Goal: Information Seeking & Learning: Check status

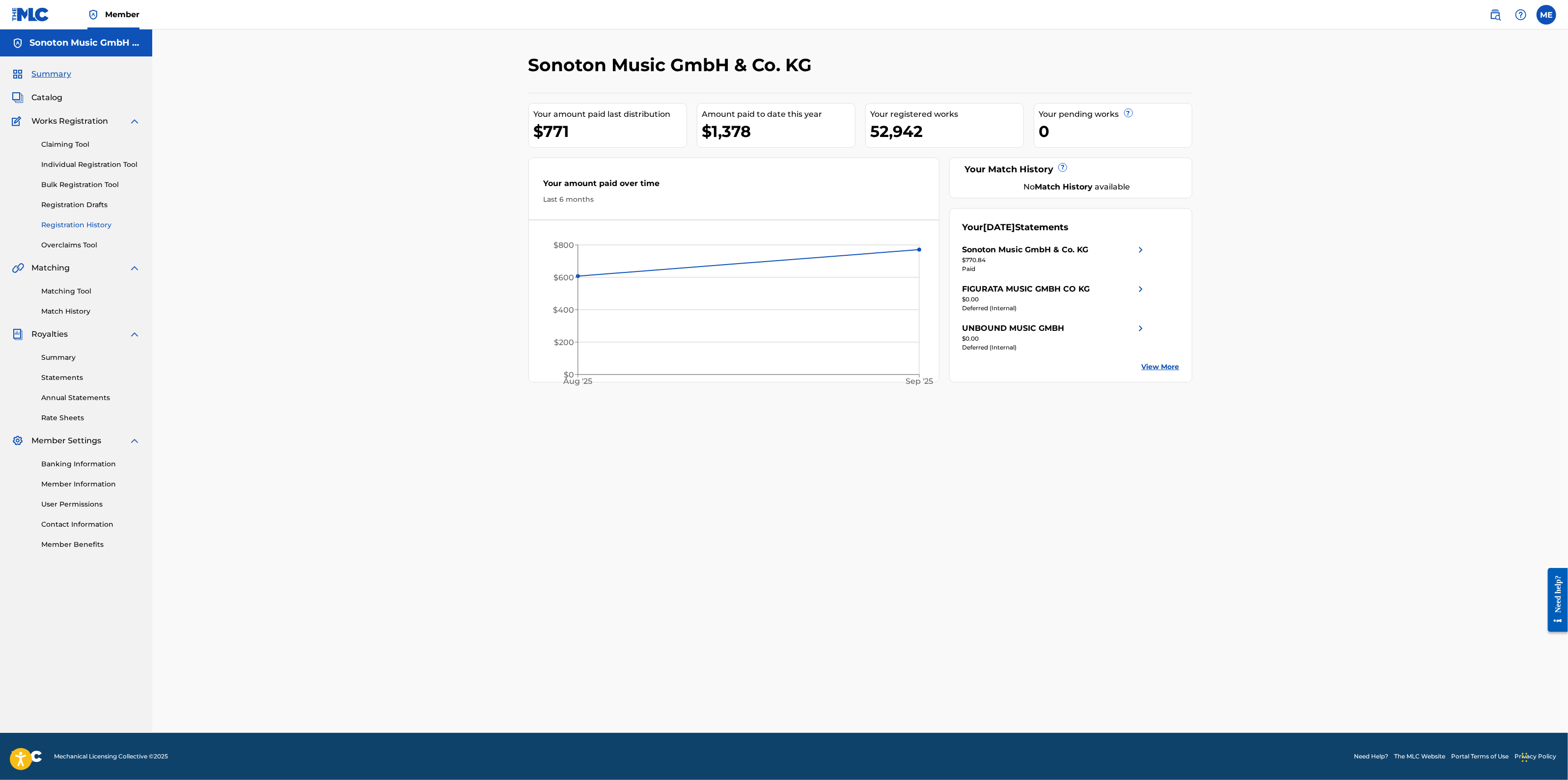
click at [90, 227] on link "Registration History" at bounding box center [91, 225] width 99 height 10
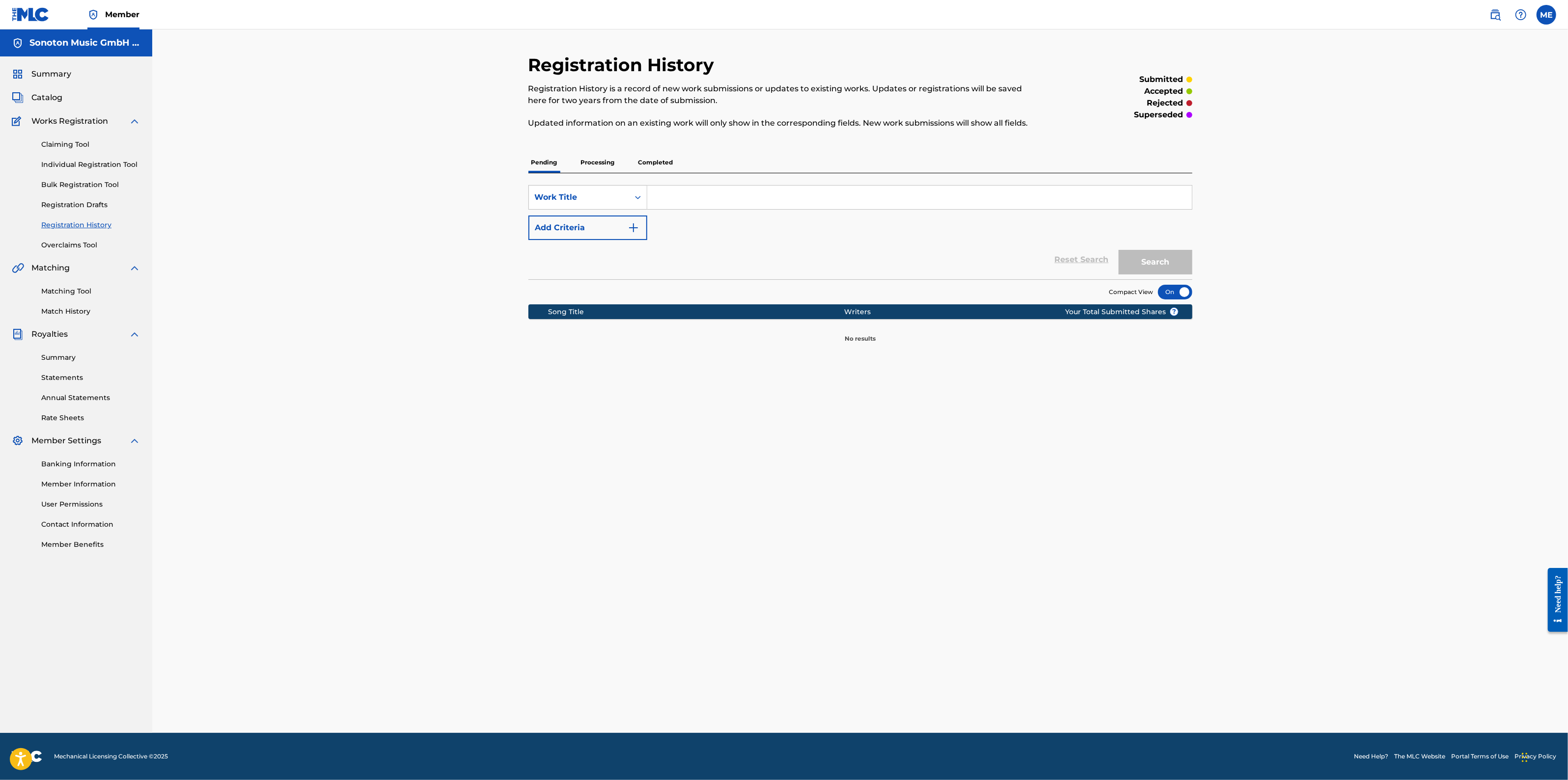
click at [705, 200] on input "Search Form" at bounding box center [919, 198] width 545 height 23
paste input "YOU'RE NOT SERIOUS"
type input "YOU'RE NOT SERIOUS"
click at [1118, 250] on button "Search" at bounding box center [1155, 262] width 74 height 25
click at [608, 160] on p "Processing" at bounding box center [598, 163] width 40 height 20
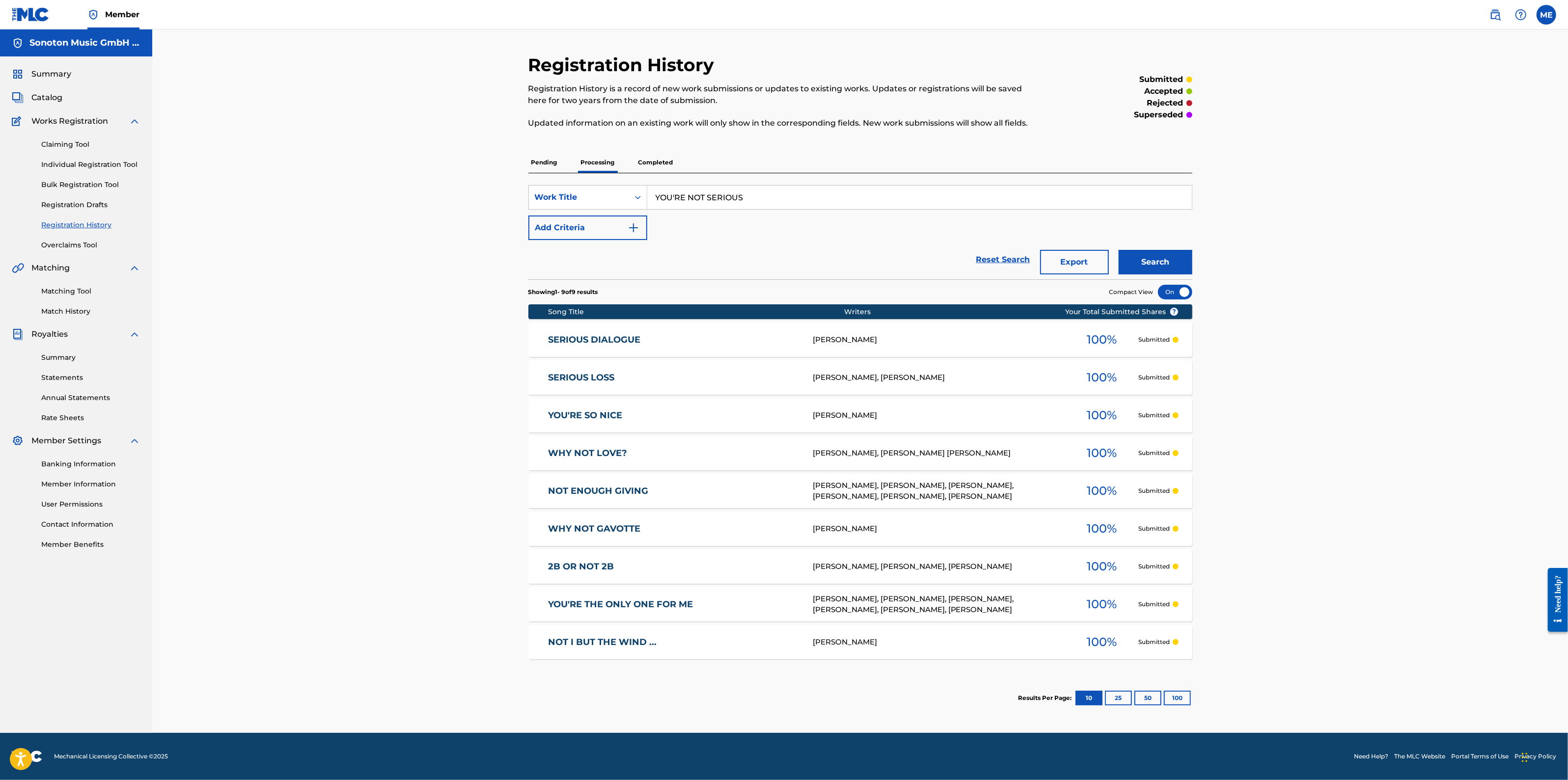
click at [654, 165] on p "Completed" at bounding box center [656, 163] width 41 height 20
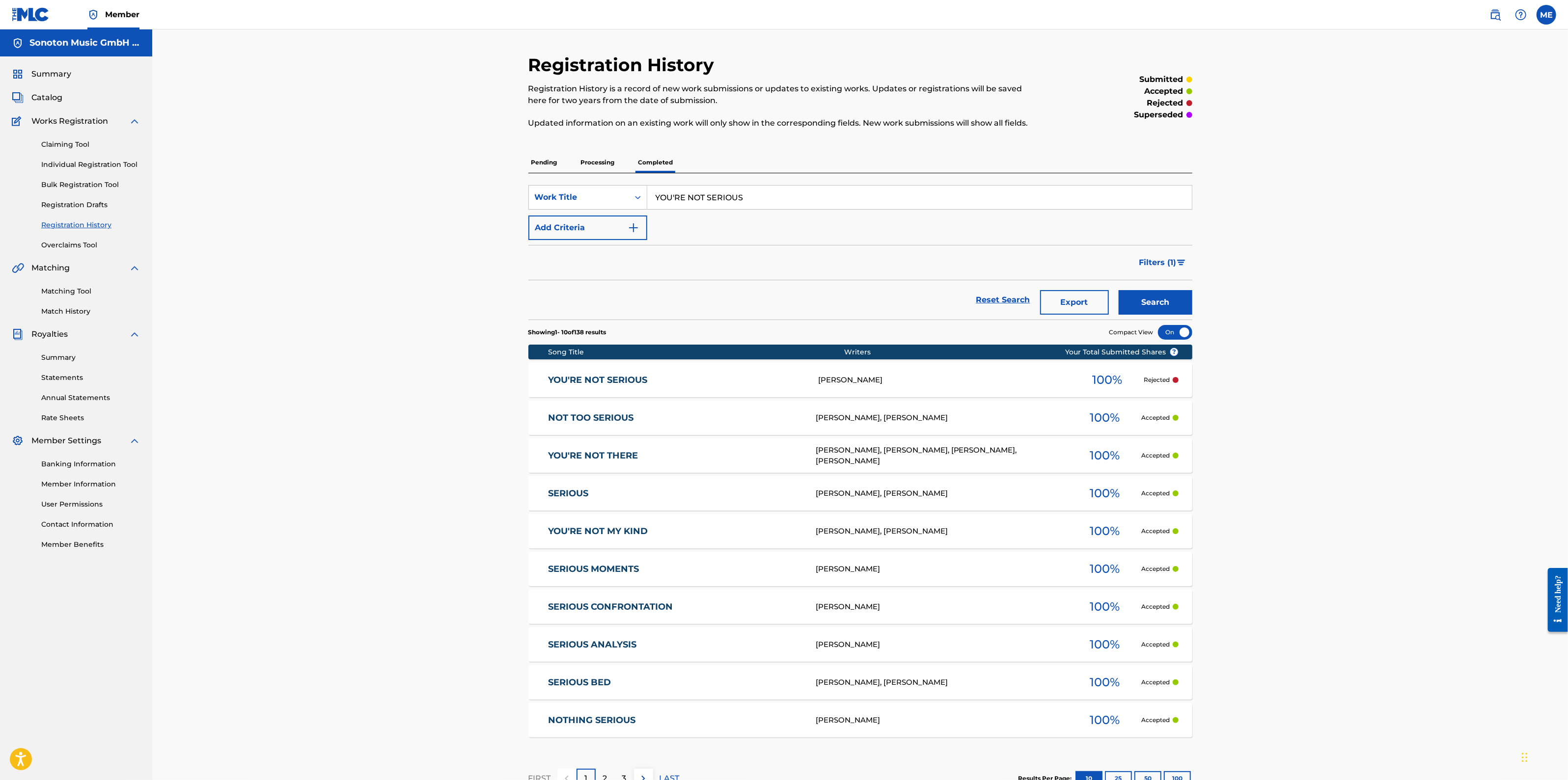
click at [596, 378] on link "YOU'RE NOT SERIOUS" at bounding box center [676, 380] width 257 height 11
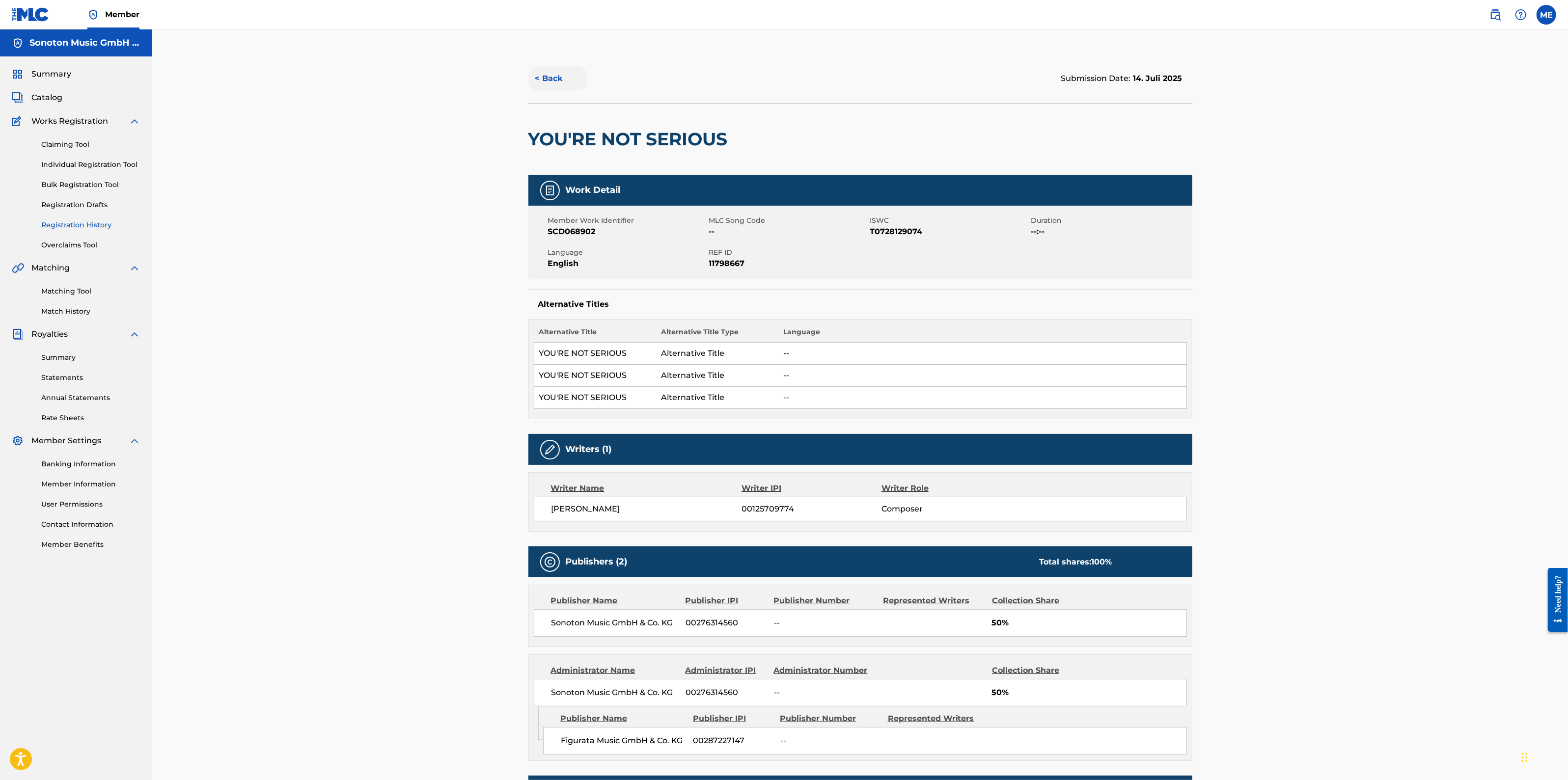
click at [567, 76] on button "< Back" at bounding box center [558, 79] width 59 height 25
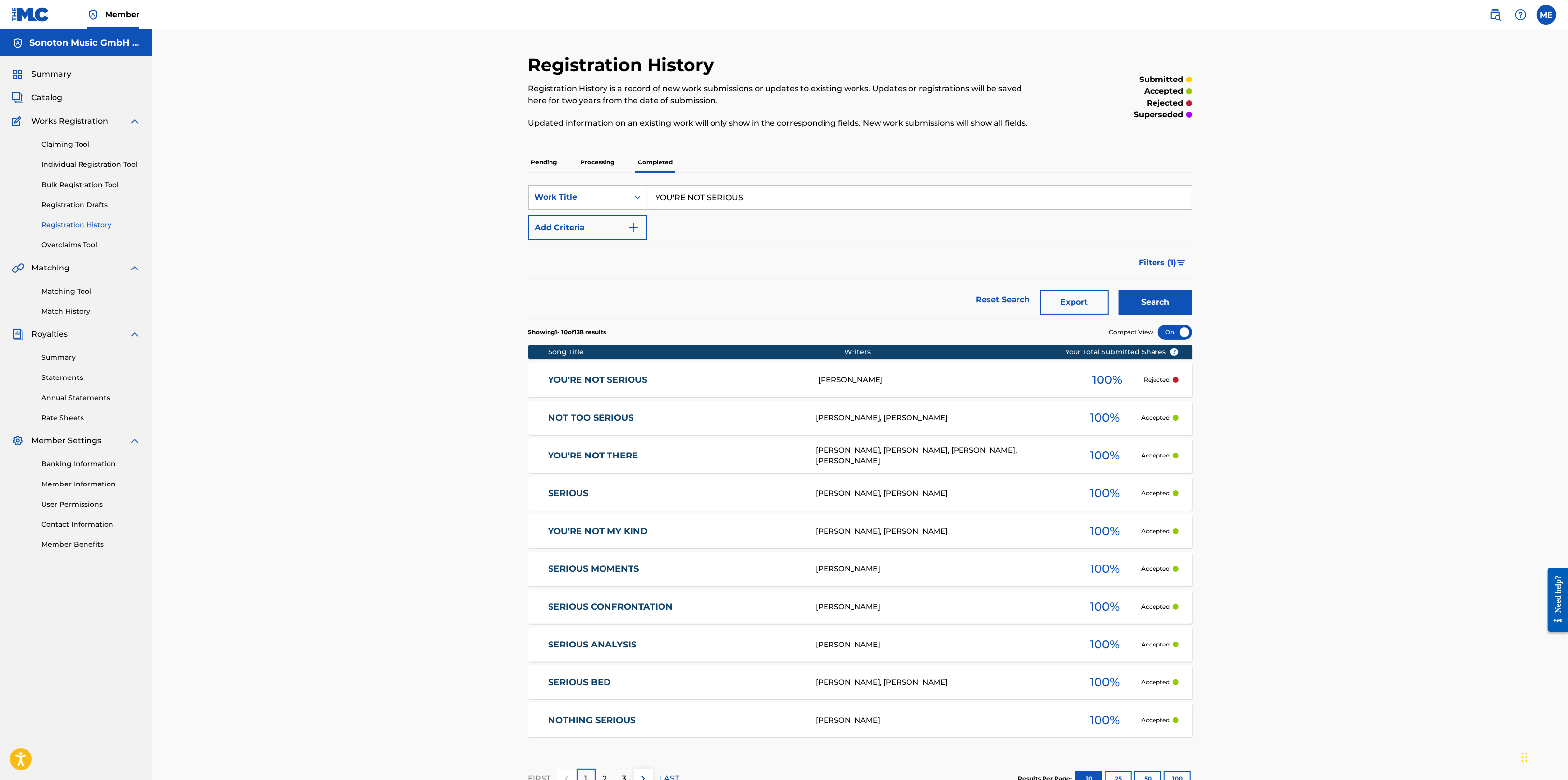
click at [601, 378] on link "YOU'RE NOT SERIOUS" at bounding box center [676, 380] width 257 height 11
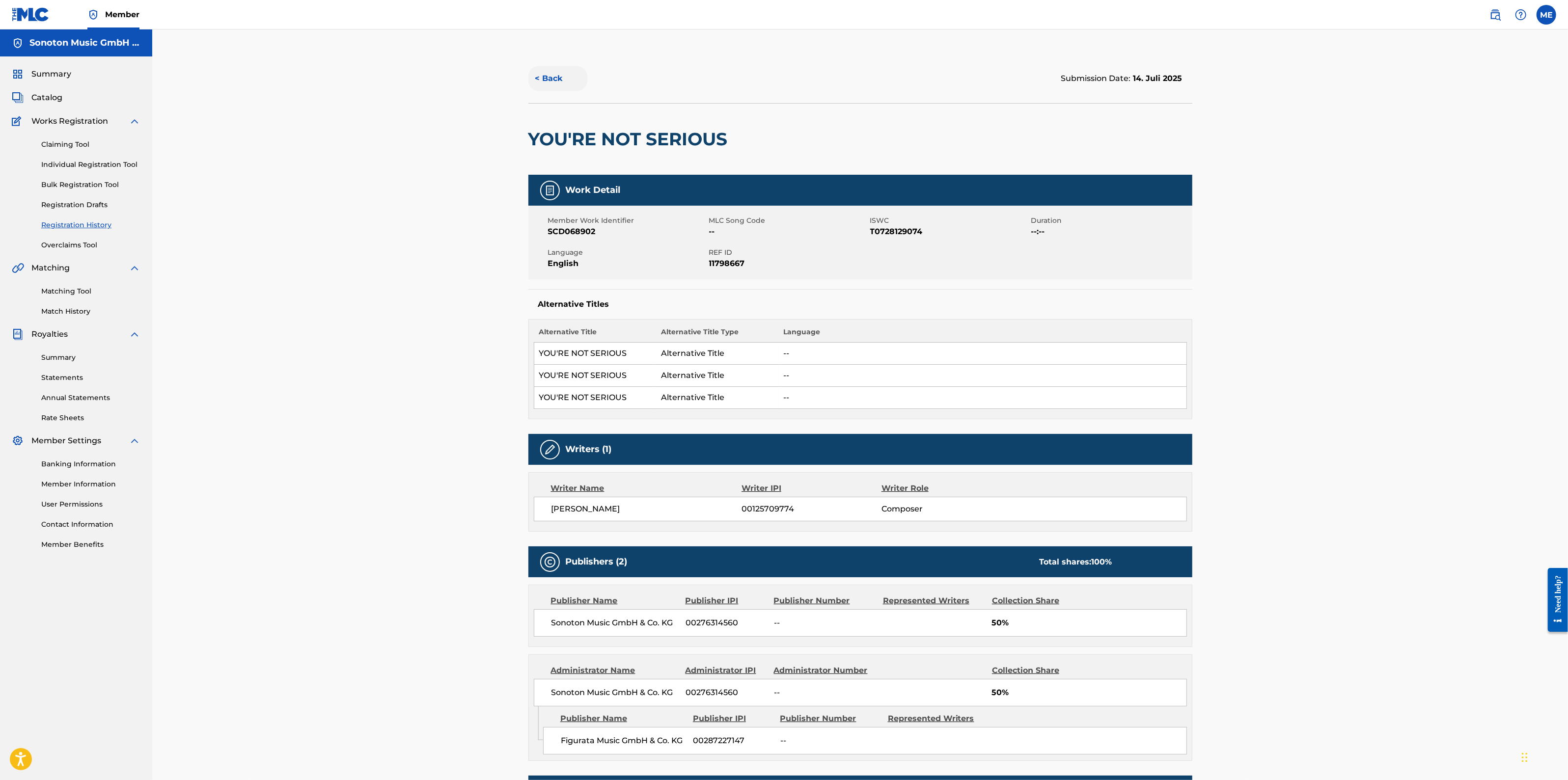
click at [549, 82] on button "< Back" at bounding box center [558, 79] width 59 height 25
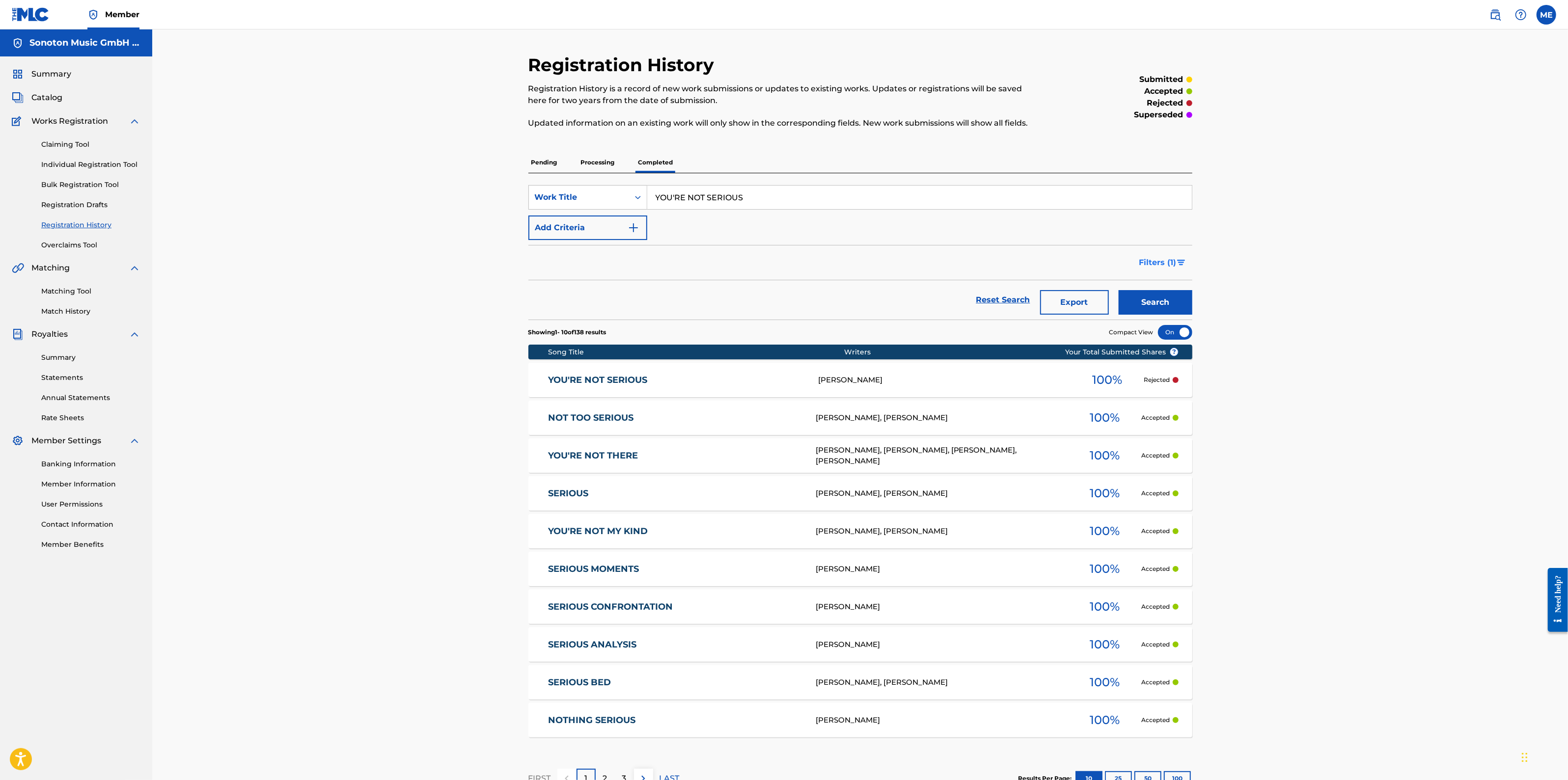
scroll to position [70, 0]
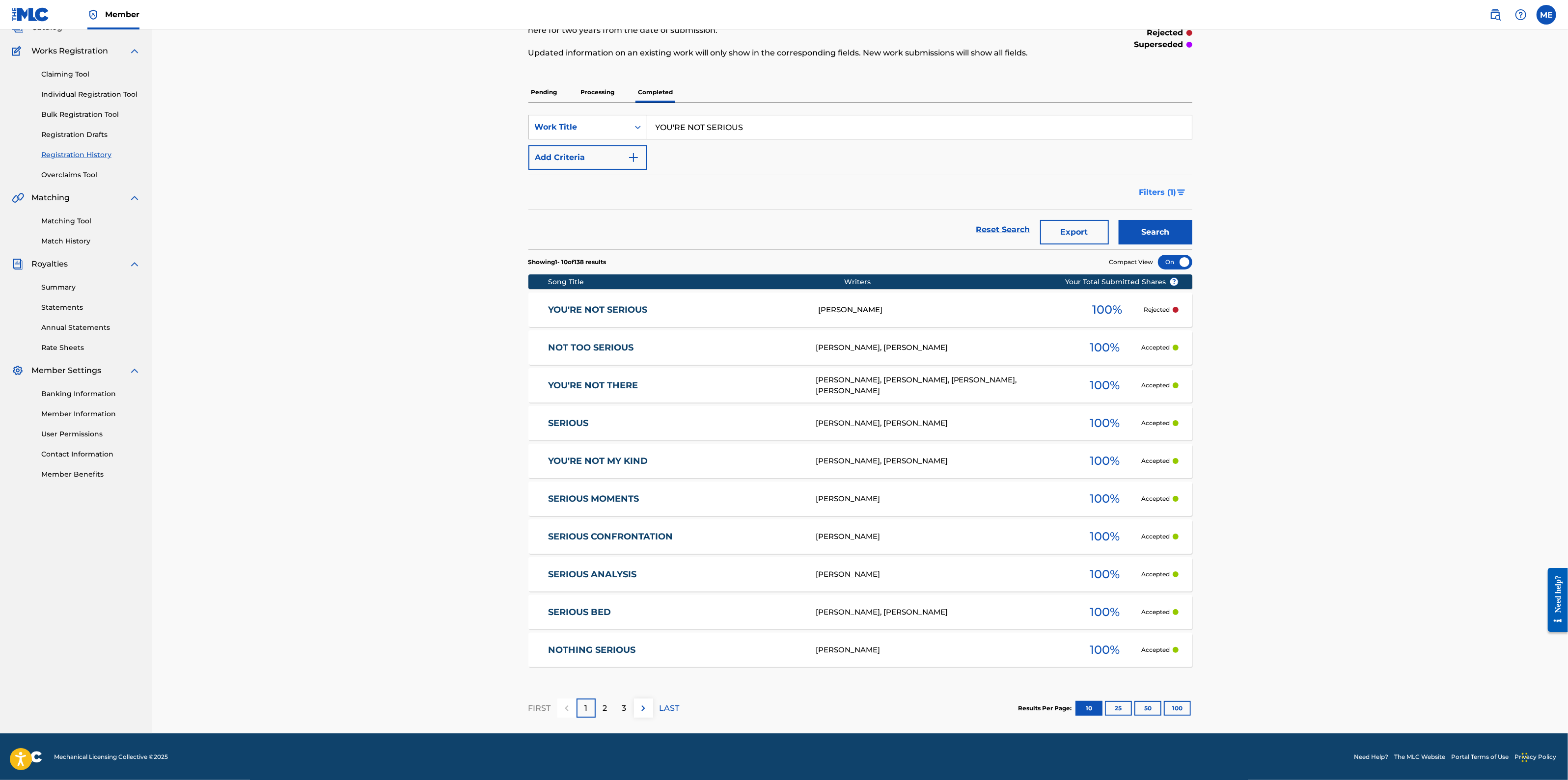
click at [1166, 190] on span "Filters ( 1 )" at bounding box center [1158, 192] width 37 height 12
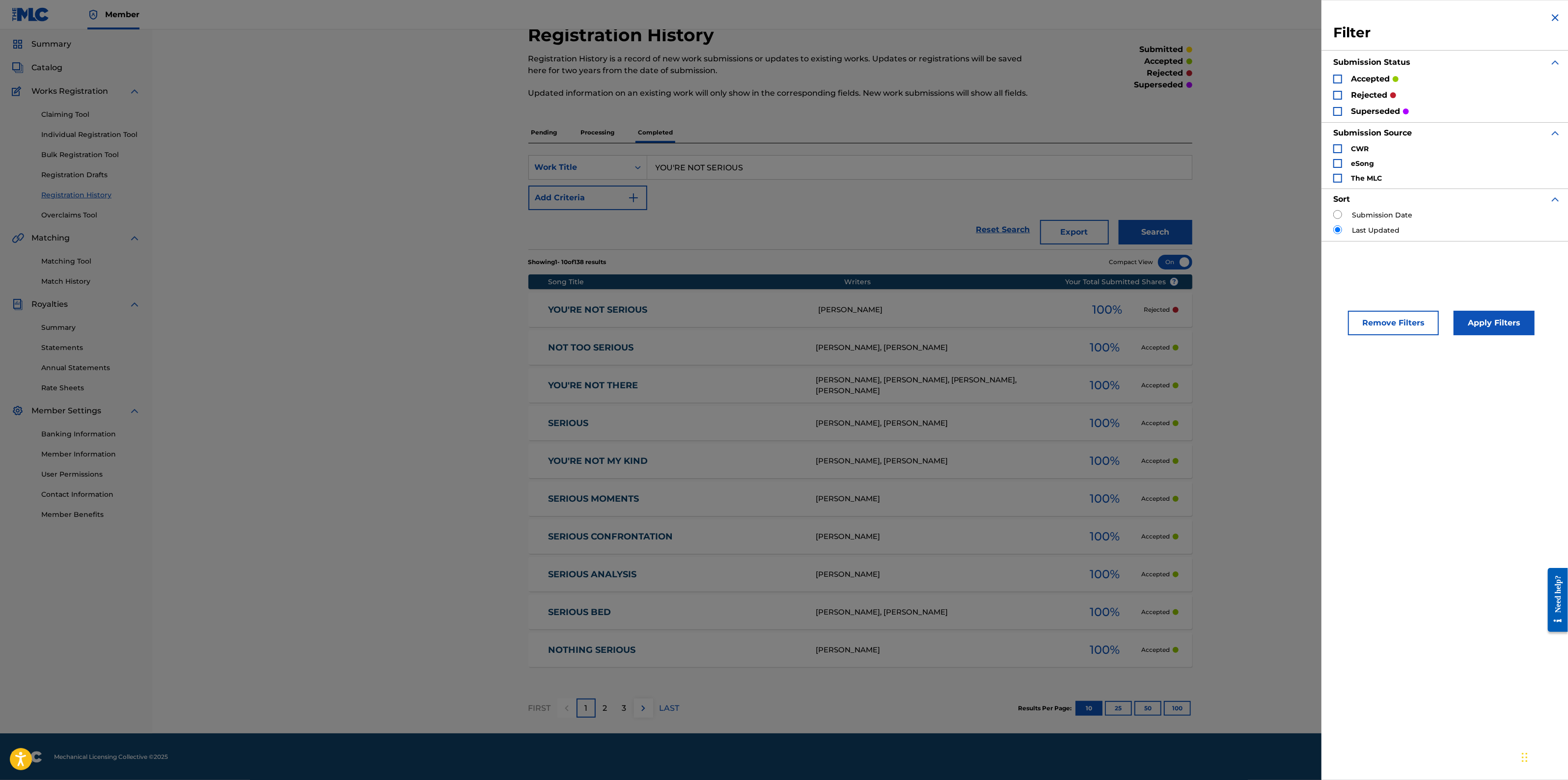
click at [1360, 90] on p "rejected" at bounding box center [1369, 95] width 36 height 12
click at [1338, 95] on div "Search Form" at bounding box center [1338, 95] width 9 height 9
click at [1339, 109] on div "Search Form" at bounding box center [1338, 112] width 9 height 9
click at [1499, 328] on button "Apply Filters" at bounding box center [1494, 323] width 81 height 25
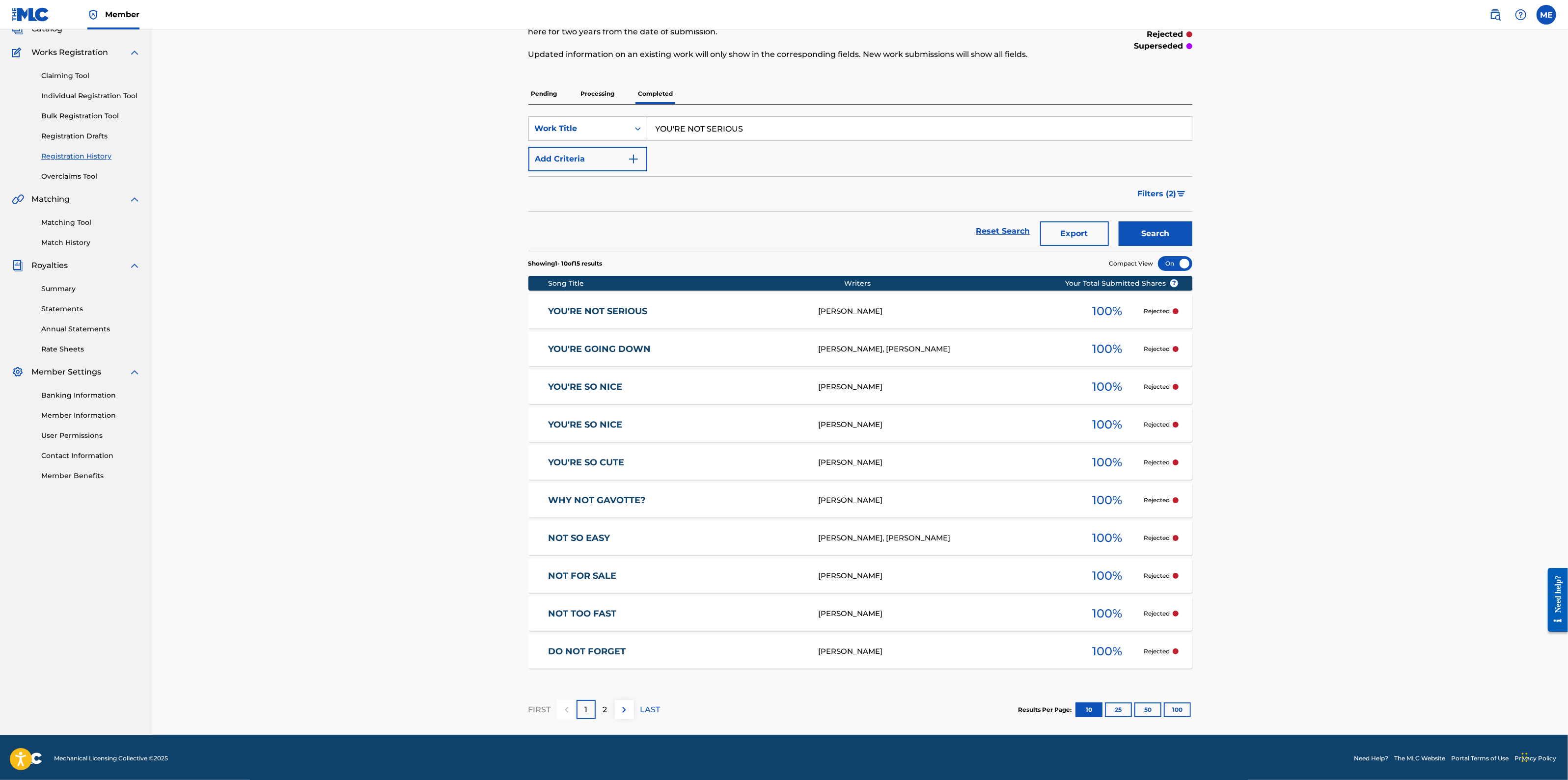
scroll to position [70, 0]
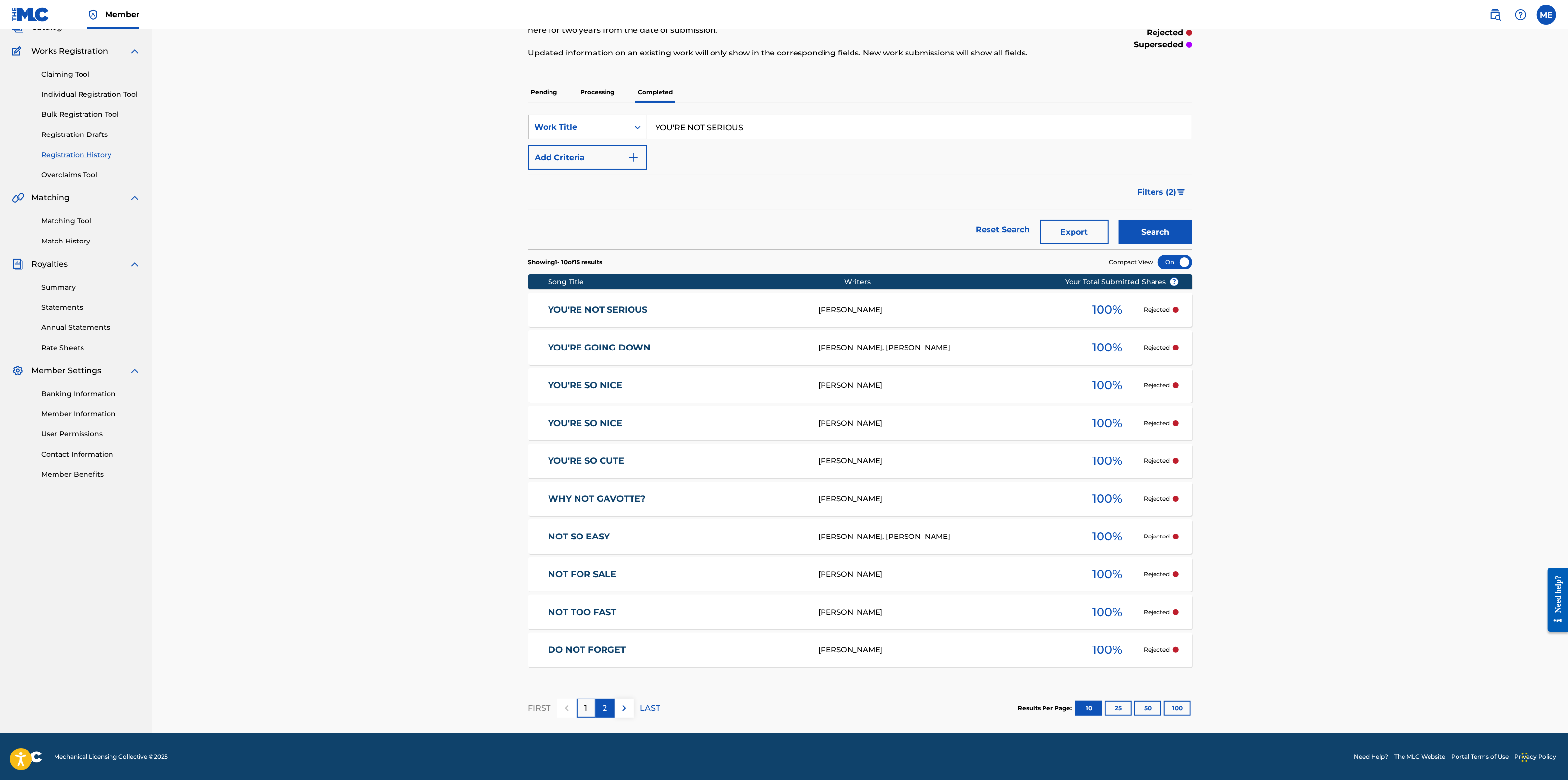
click at [604, 711] on p "2" at bounding box center [605, 709] width 4 height 12
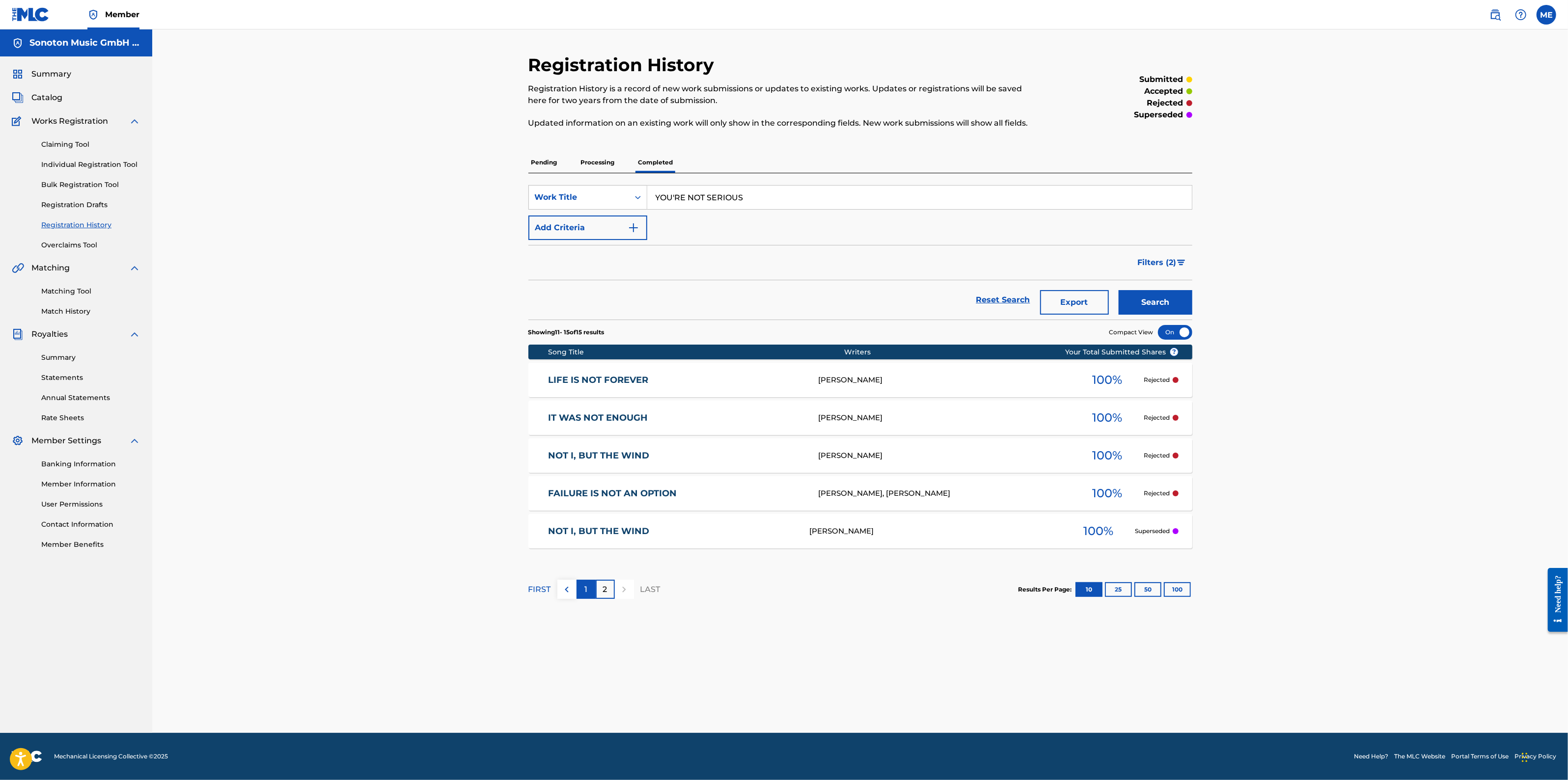
click at [585, 591] on p "1" at bounding box center [586, 590] width 3 height 12
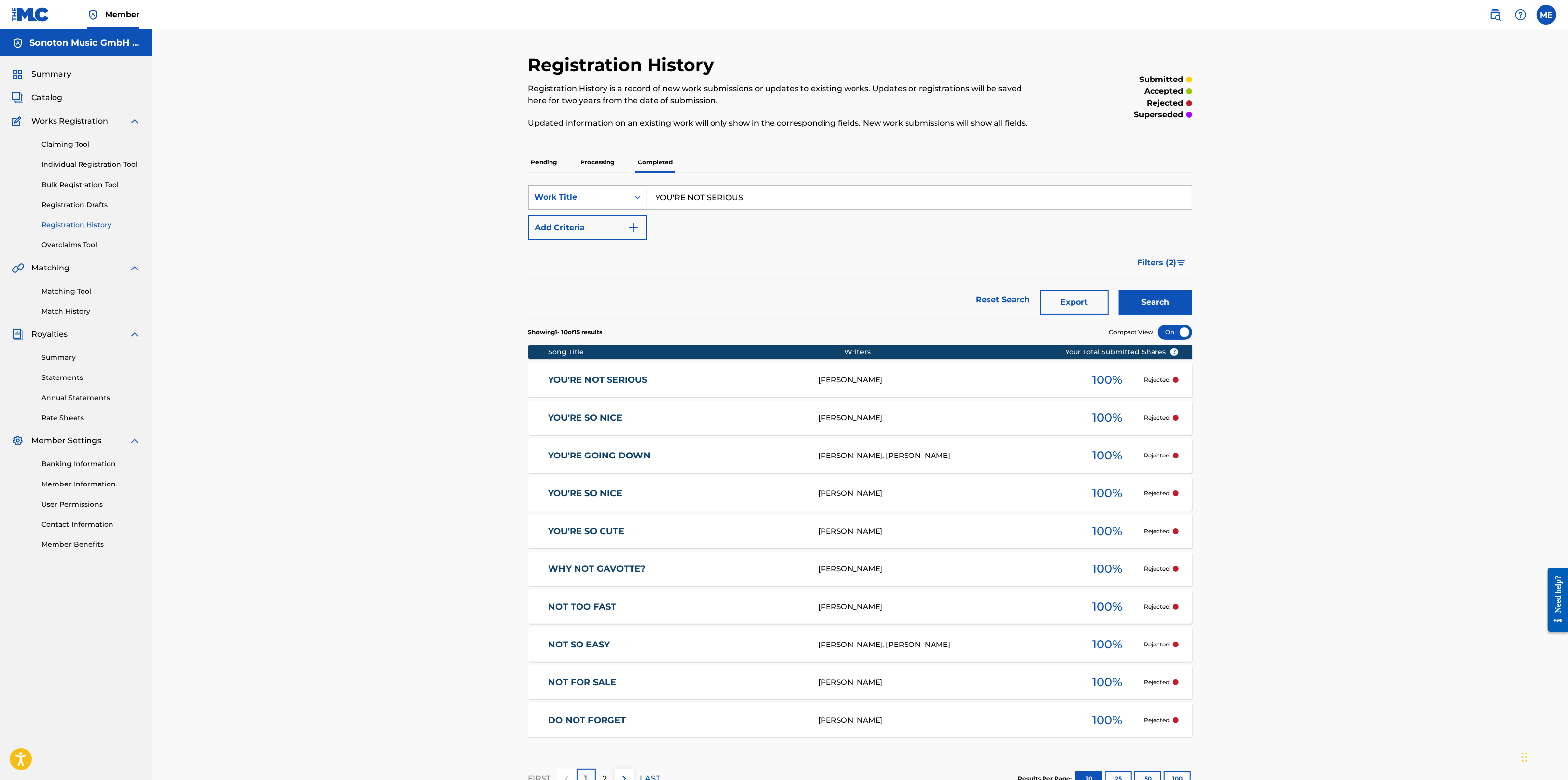
drag, startPoint x: 754, startPoint y: 191, endPoint x: 566, endPoint y: 206, distance: 188.6
click at [566, 206] on div "SearchWithCriteriaab4dce5f-1385-4b3d-9b7e-b40e194564ce Work Title YOU'RE NOT SE…" at bounding box center [860, 198] width 664 height 25
click at [682, 200] on input "Search Form" at bounding box center [919, 198] width 545 height 23
click at [596, 160] on p "Processing" at bounding box center [598, 163] width 40 height 20
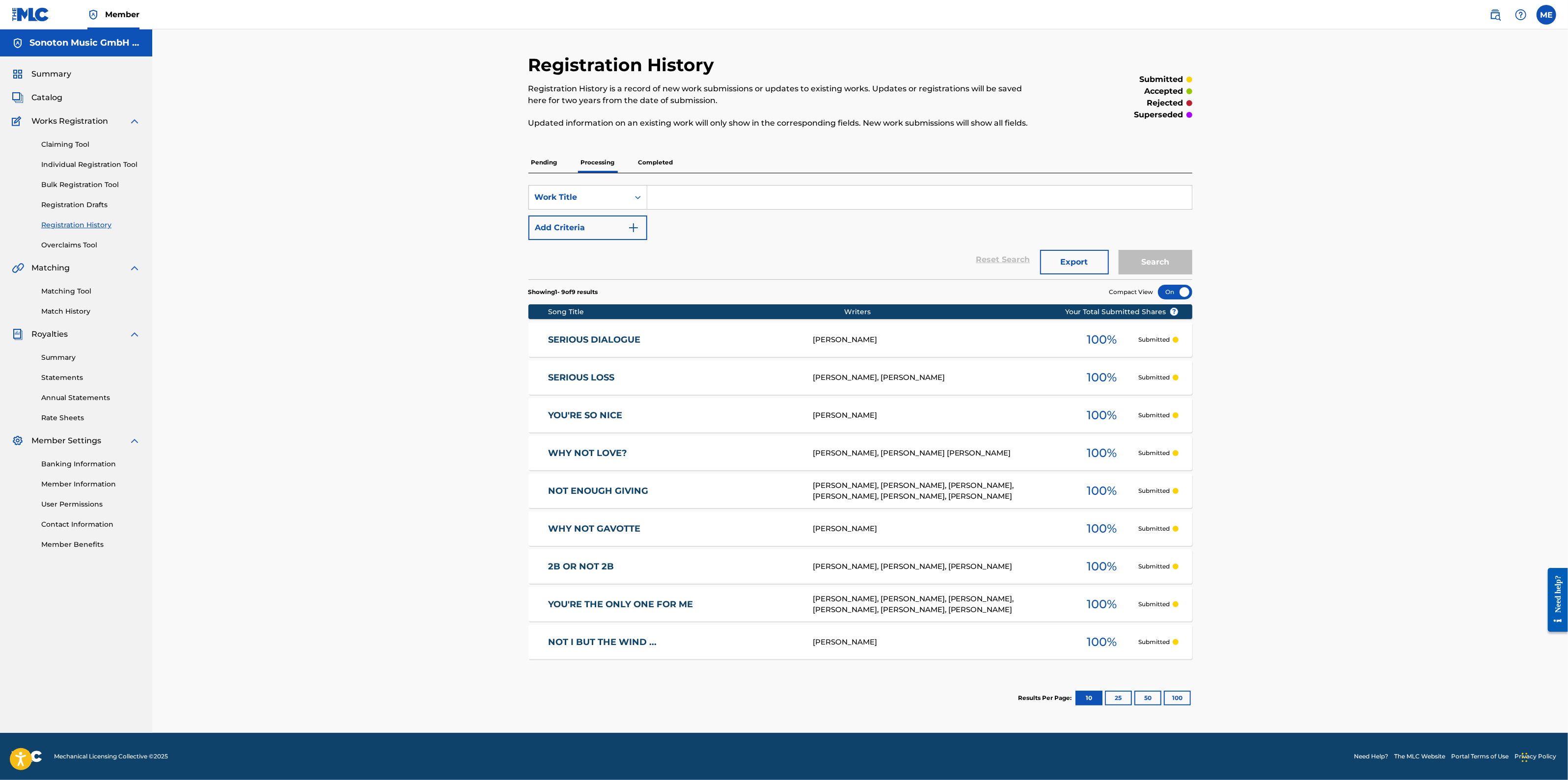
click at [668, 159] on p "Completed" at bounding box center [656, 163] width 41 height 20
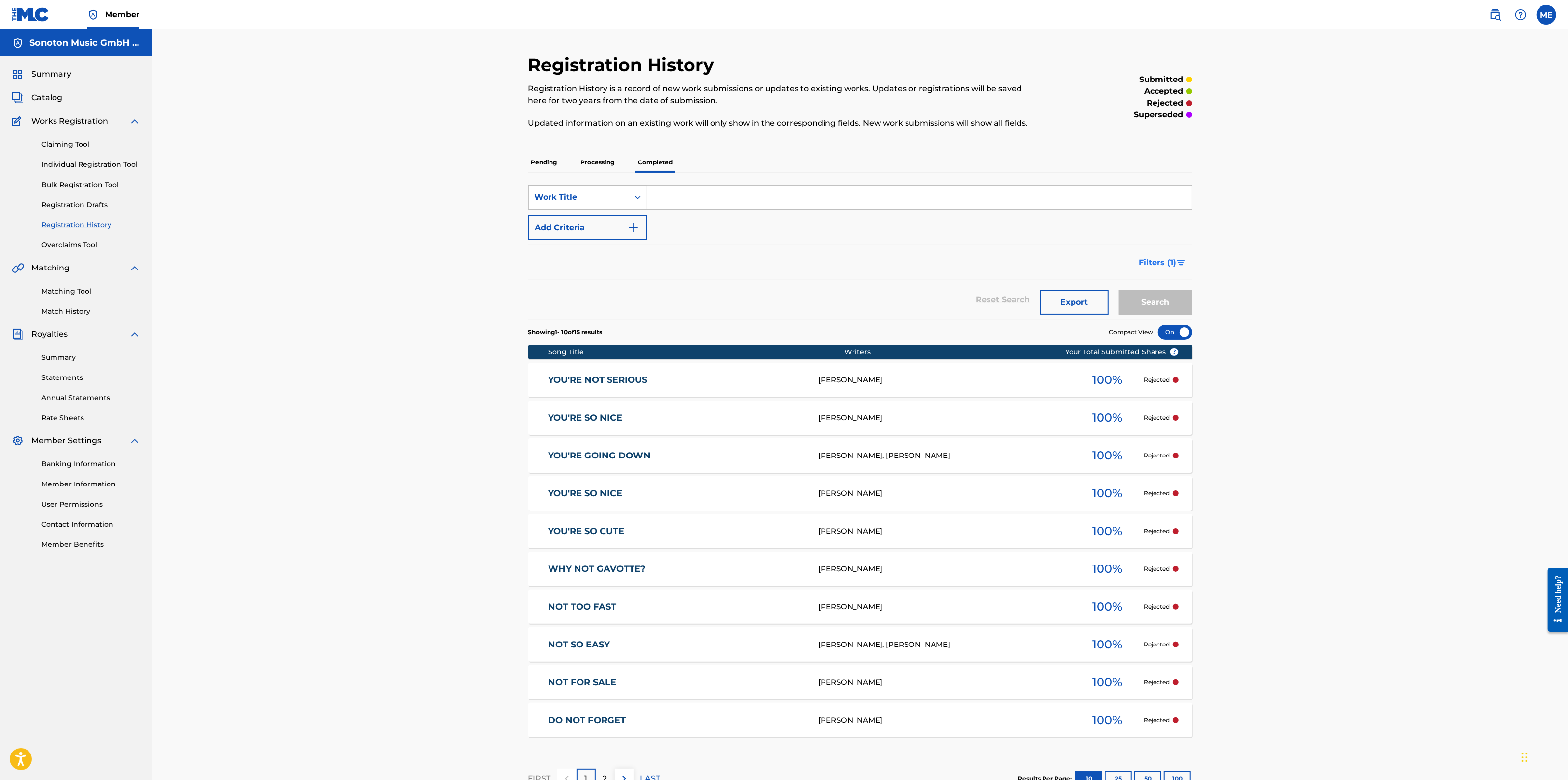
click at [1177, 263] on img "Search Form" at bounding box center [1180, 262] width 8 height 6
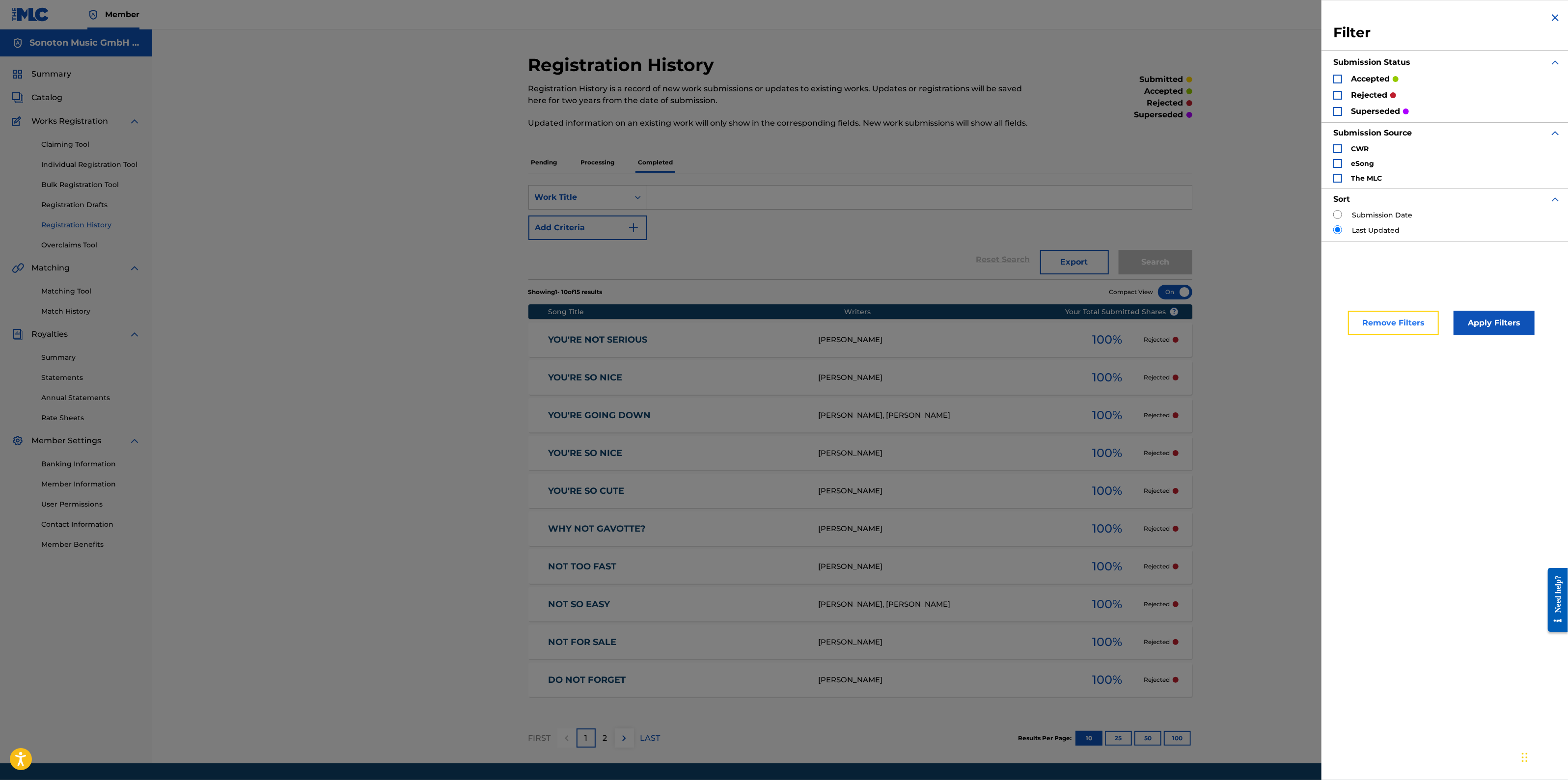
click at [1411, 323] on button "Remove Filters" at bounding box center [1393, 323] width 91 height 25
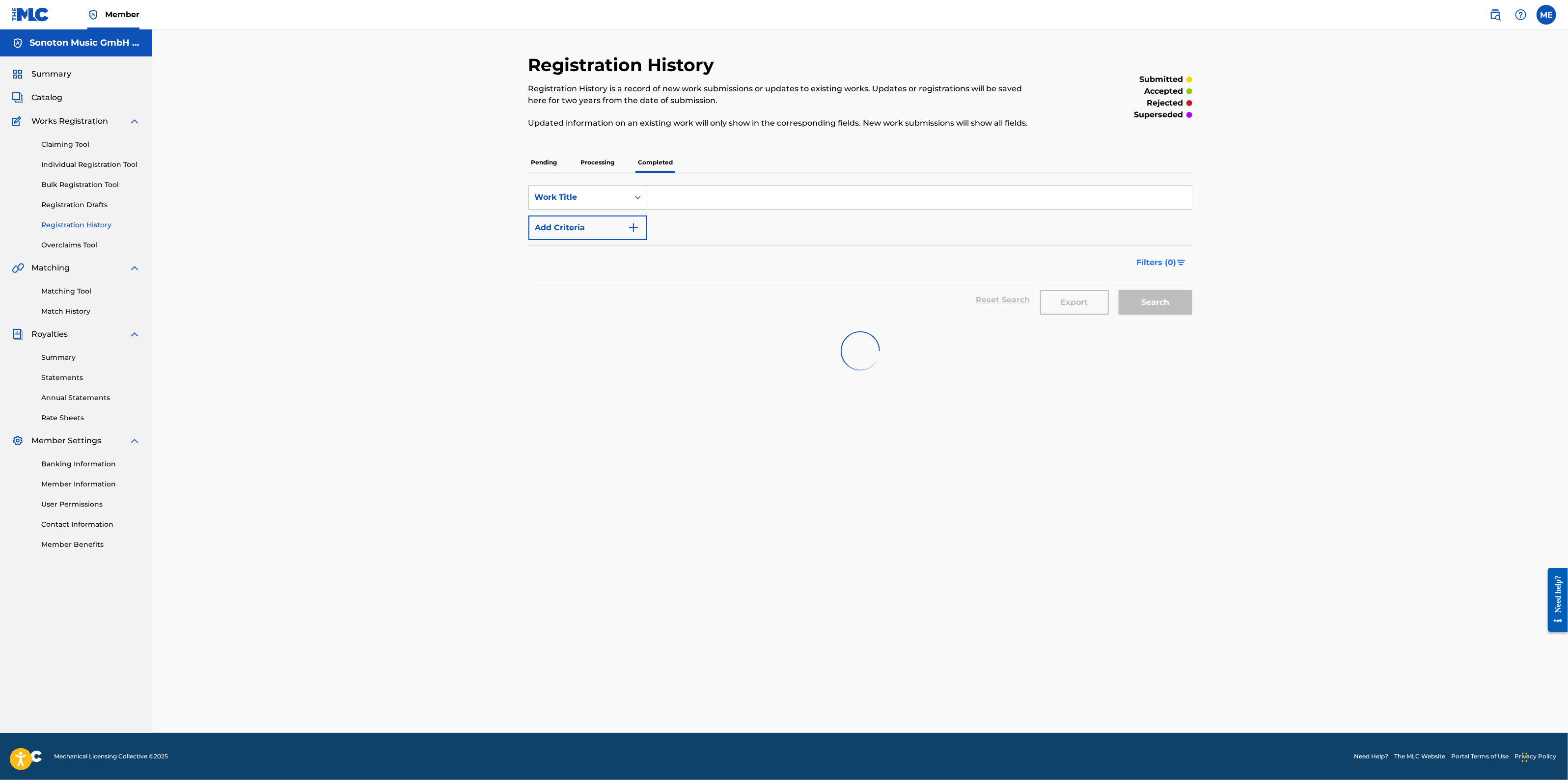
click at [1166, 264] on span "Filters ( 0 )" at bounding box center [1156, 262] width 40 height 12
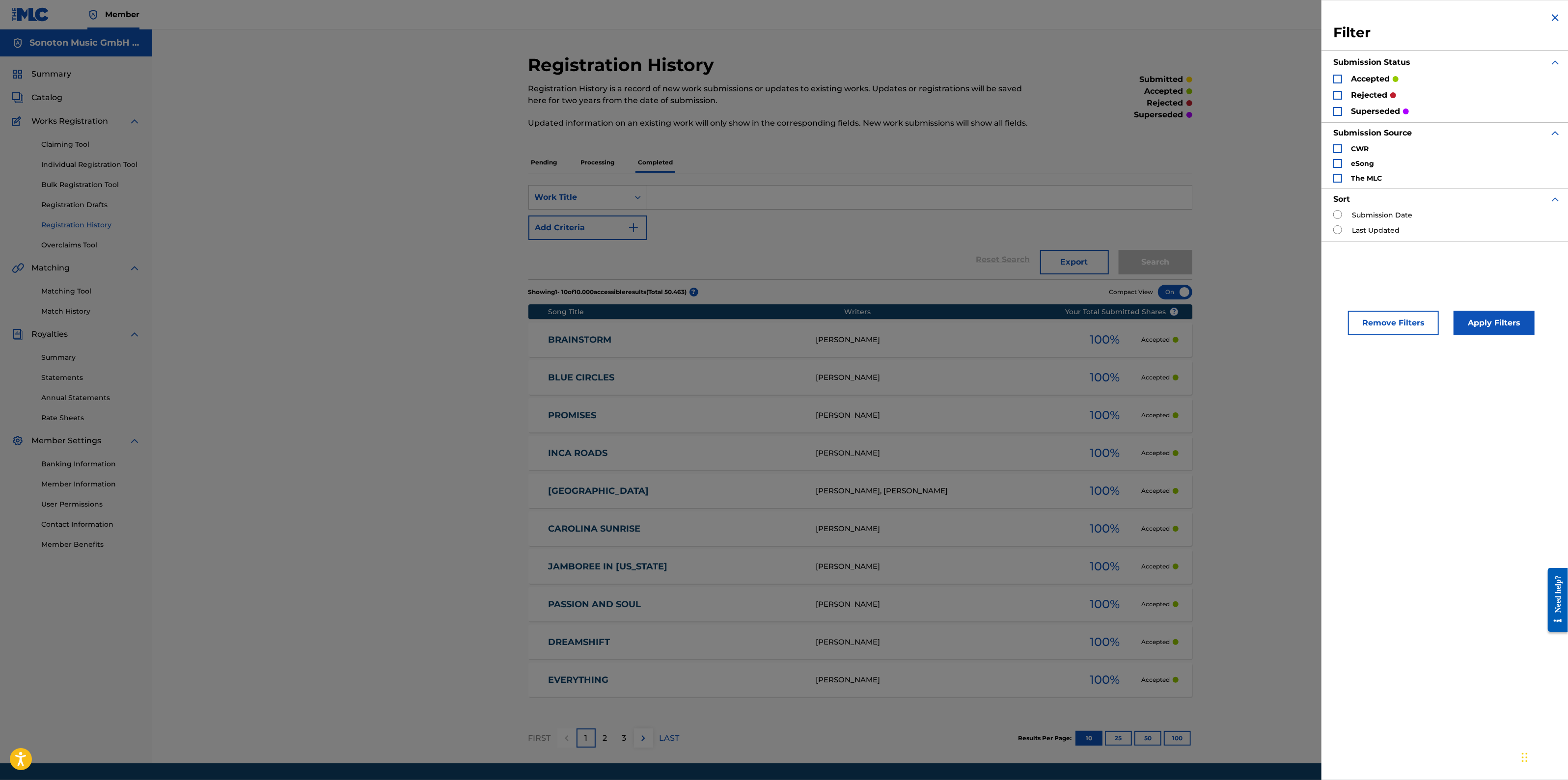
click at [1370, 95] on p "rejected" at bounding box center [1369, 95] width 36 height 12
click at [1338, 95] on div "Search Form" at bounding box center [1338, 95] width 9 height 9
click at [1500, 323] on button "Apply Filters" at bounding box center [1494, 323] width 81 height 25
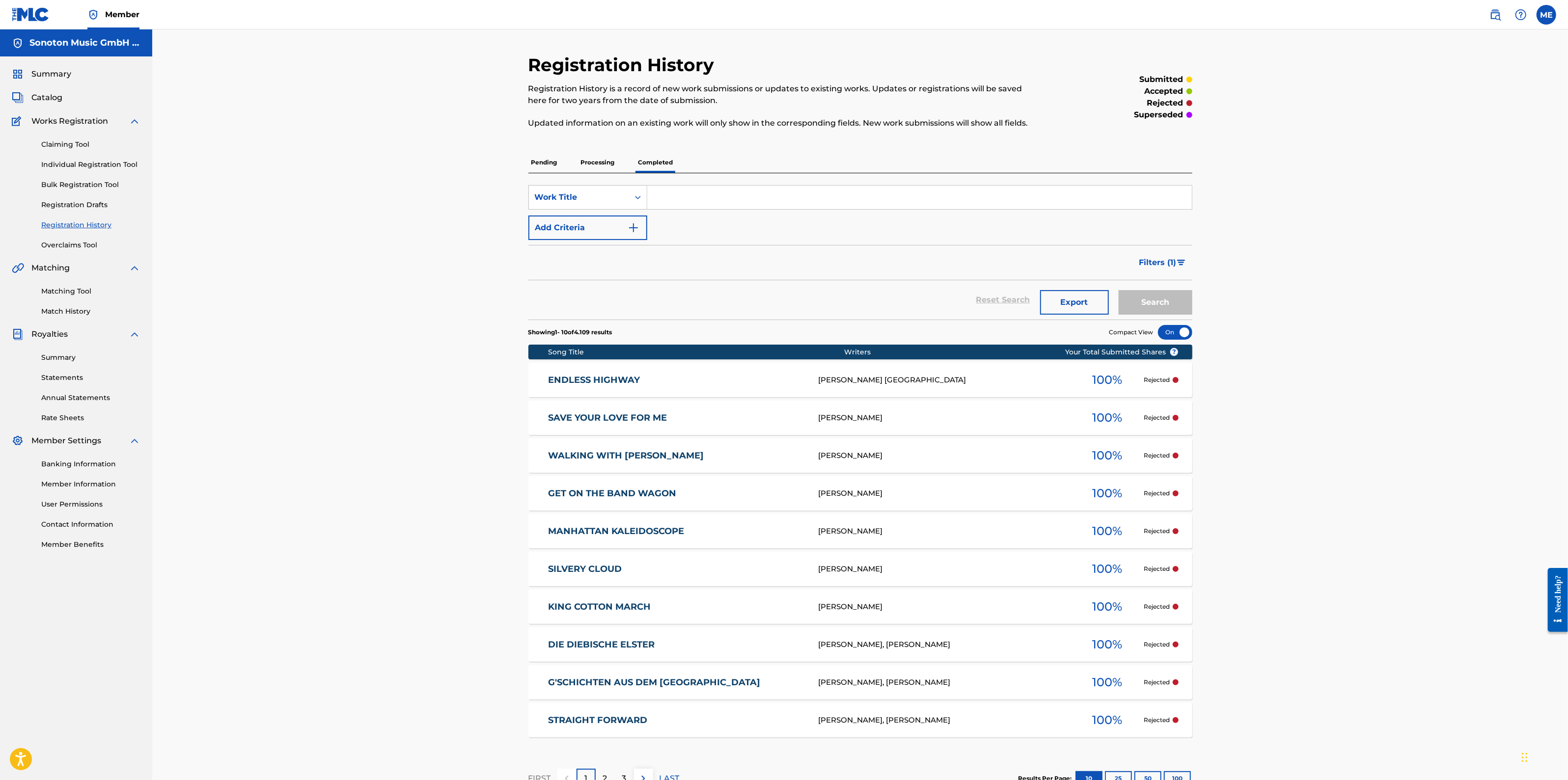
click at [581, 333] on p "Showing 1 - 10 of 4.109 results" at bounding box center [570, 332] width 84 height 9
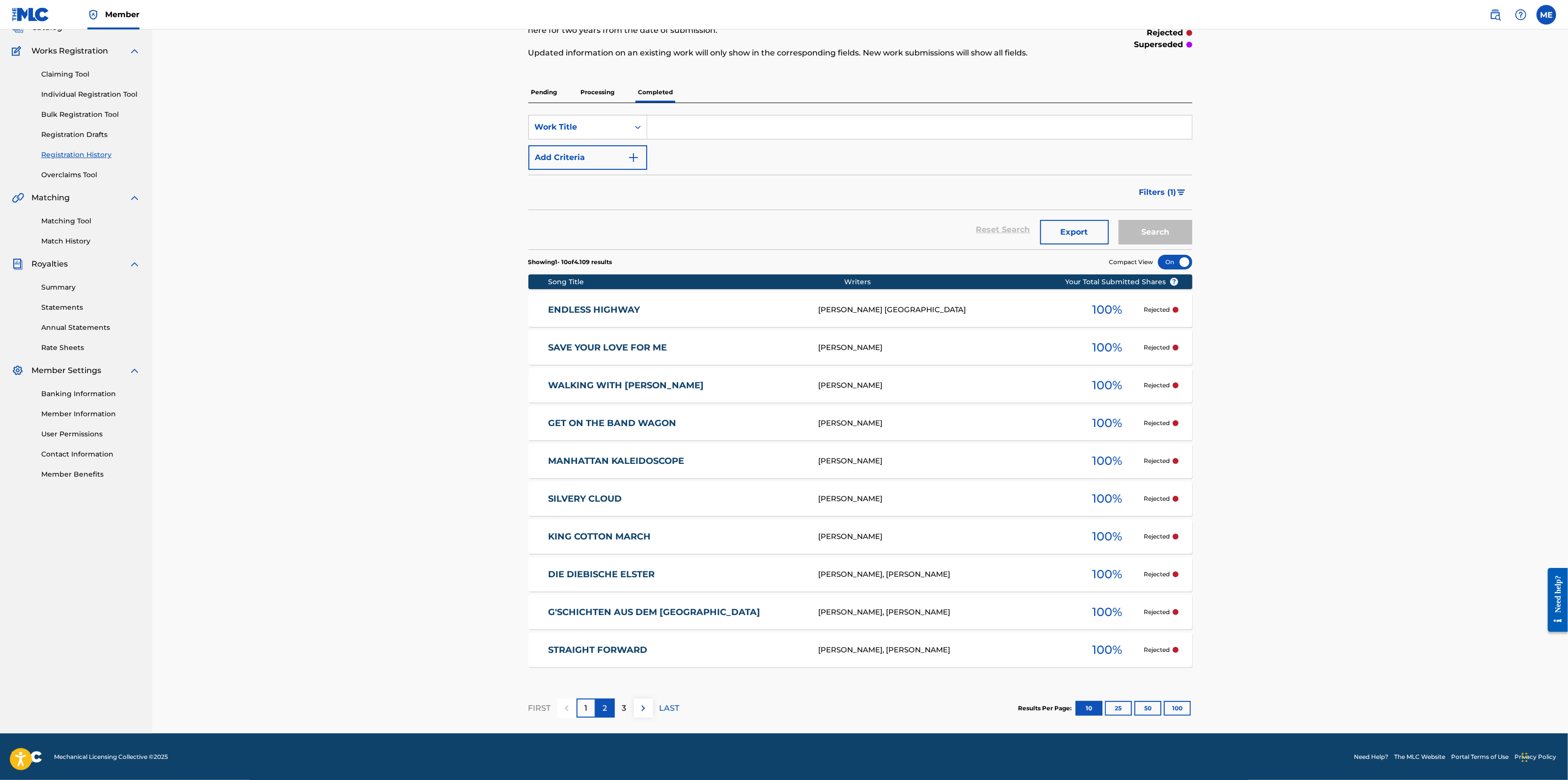
click at [599, 710] on div "2" at bounding box center [605, 708] width 19 height 19
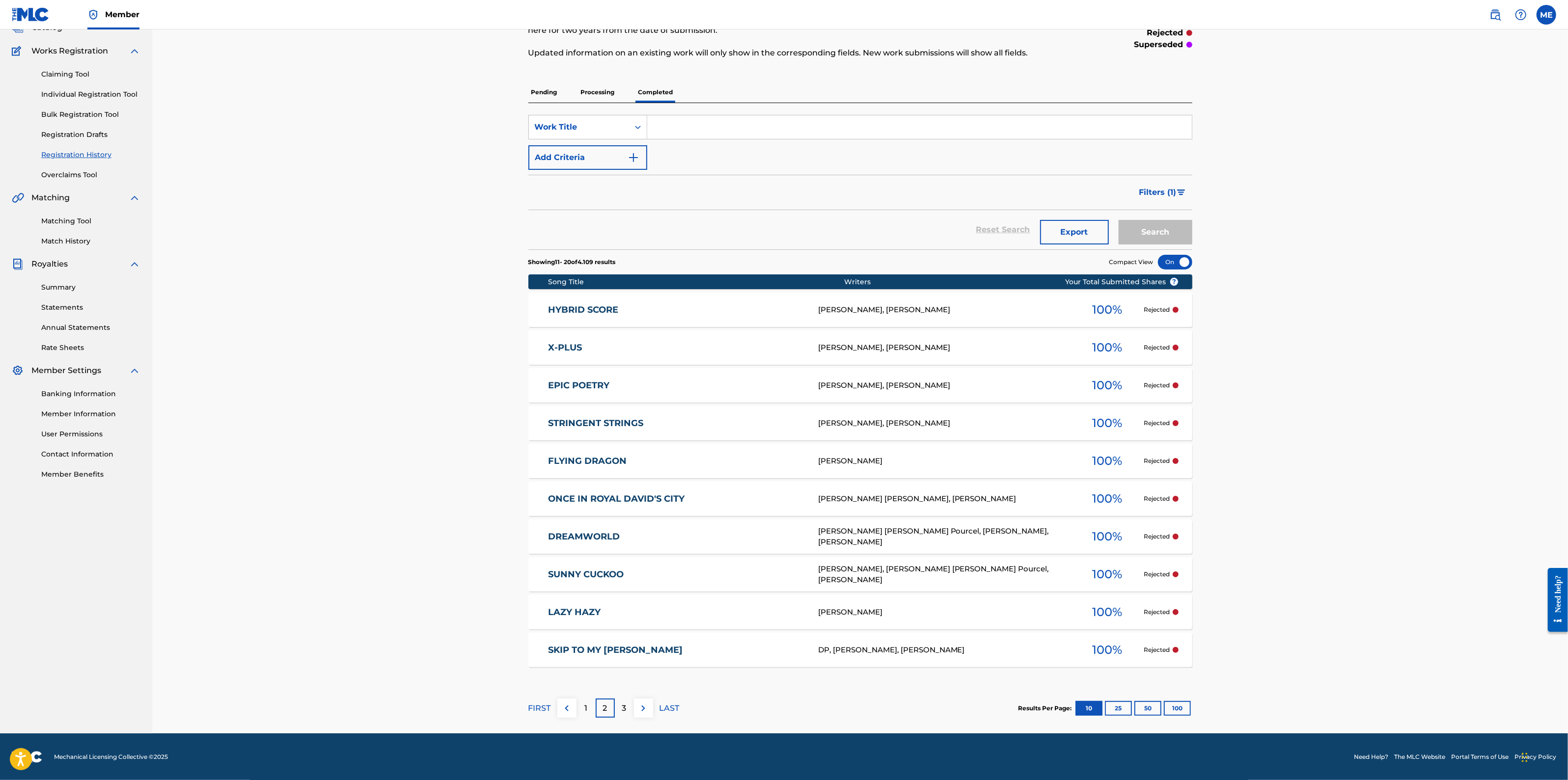
click at [596, 706] on div "2" at bounding box center [605, 708] width 19 height 19
click at [591, 709] on div "1" at bounding box center [586, 708] width 19 height 19
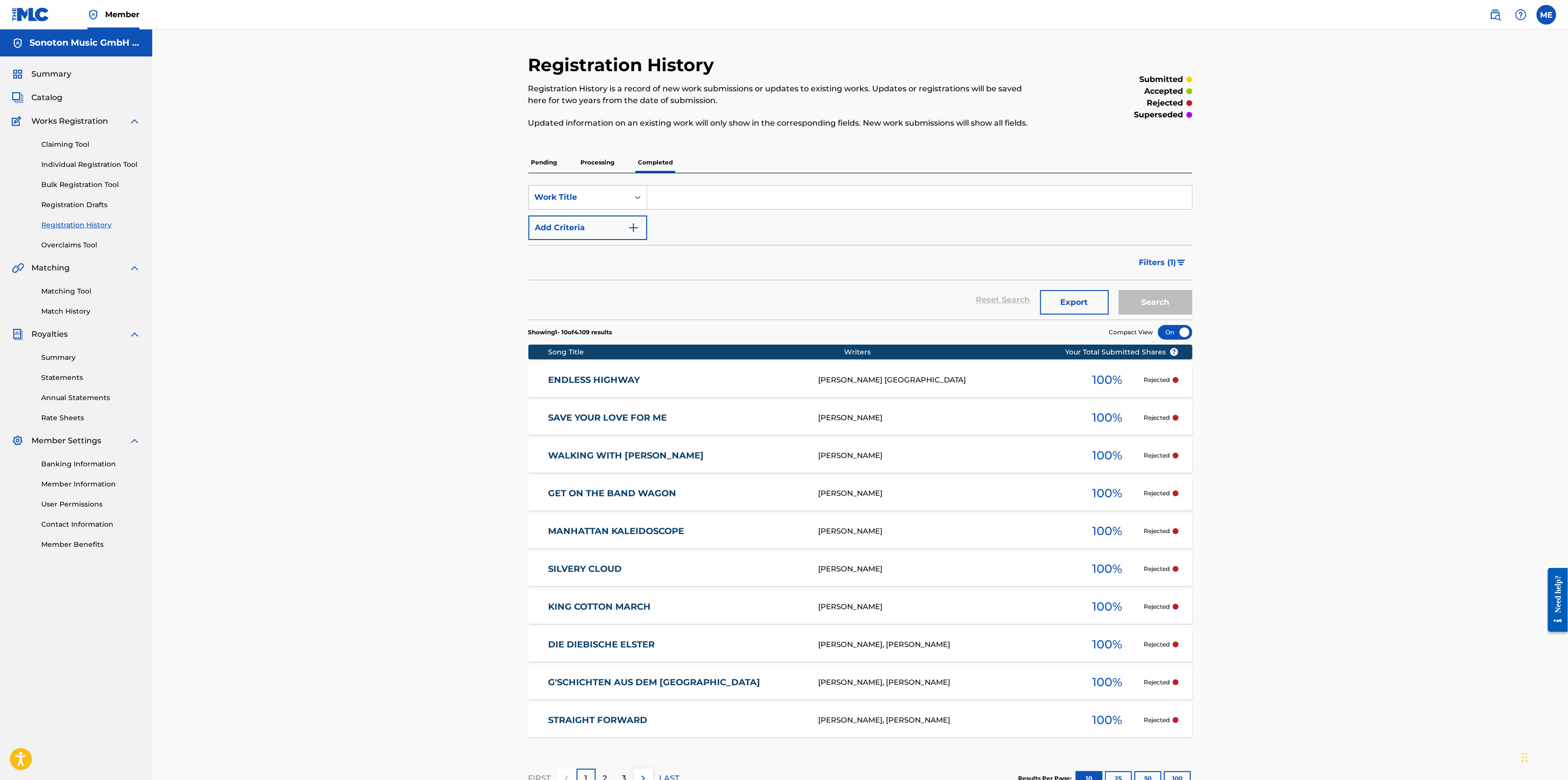
click at [681, 682] on link "G'SCHICHTEN AUS DEM [GEOGRAPHIC_DATA]" at bounding box center [676, 682] width 257 height 11
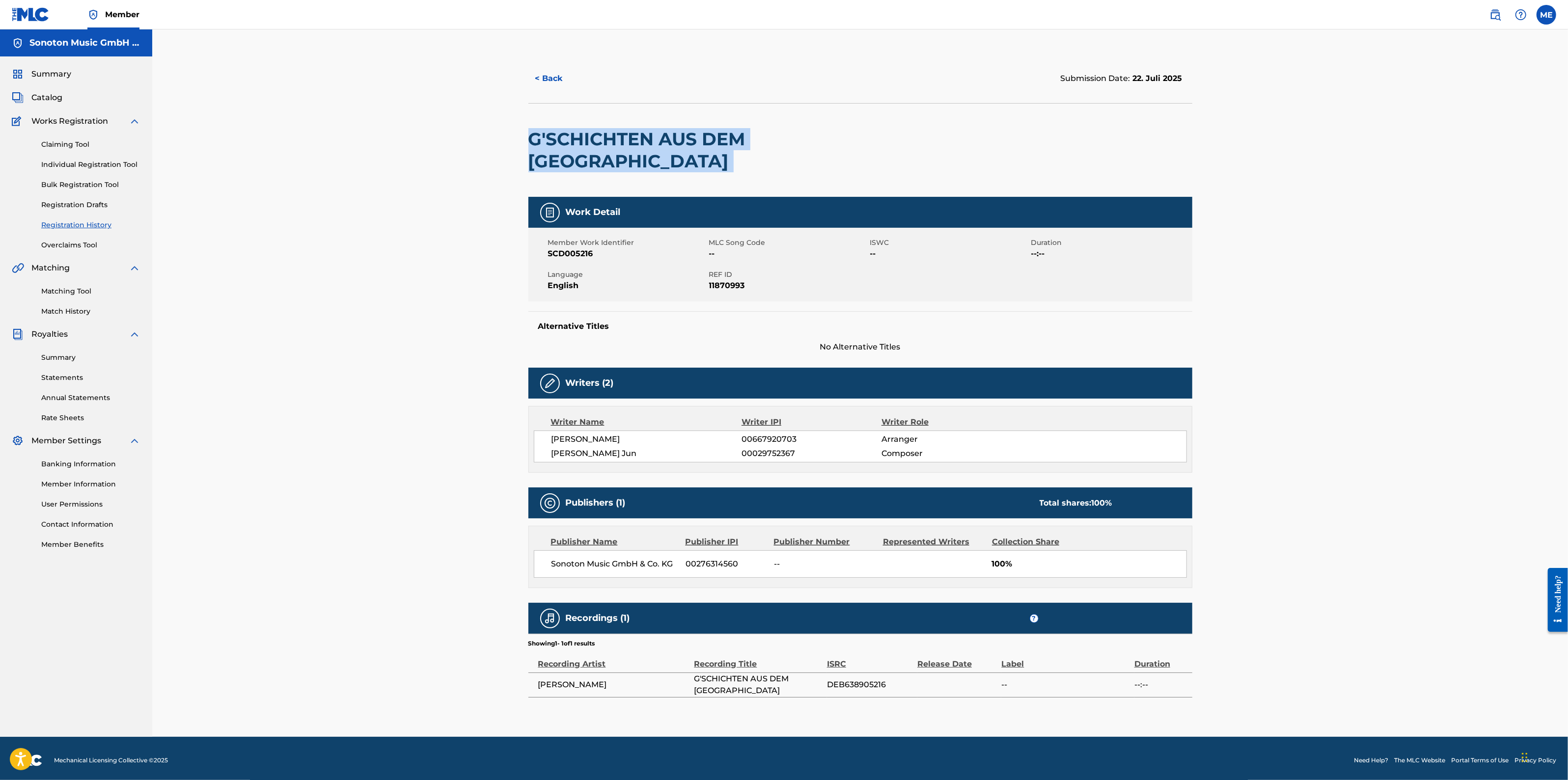
drag, startPoint x: 529, startPoint y: 138, endPoint x: 957, endPoint y: 121, distance: 428.3
click at [937, 122] on div "G'SCHICHTEN AUS DEM [GEOGRAPHIC_DATA]" at bounding box center [860, 149] width 664 height 94
copy div "G'SCHICHTEN AUS DEM [GEOGRAPHIC_DATA]"
click at [550, 77] on button "< Back" at bounding box center [558, 79] width 59 height 25
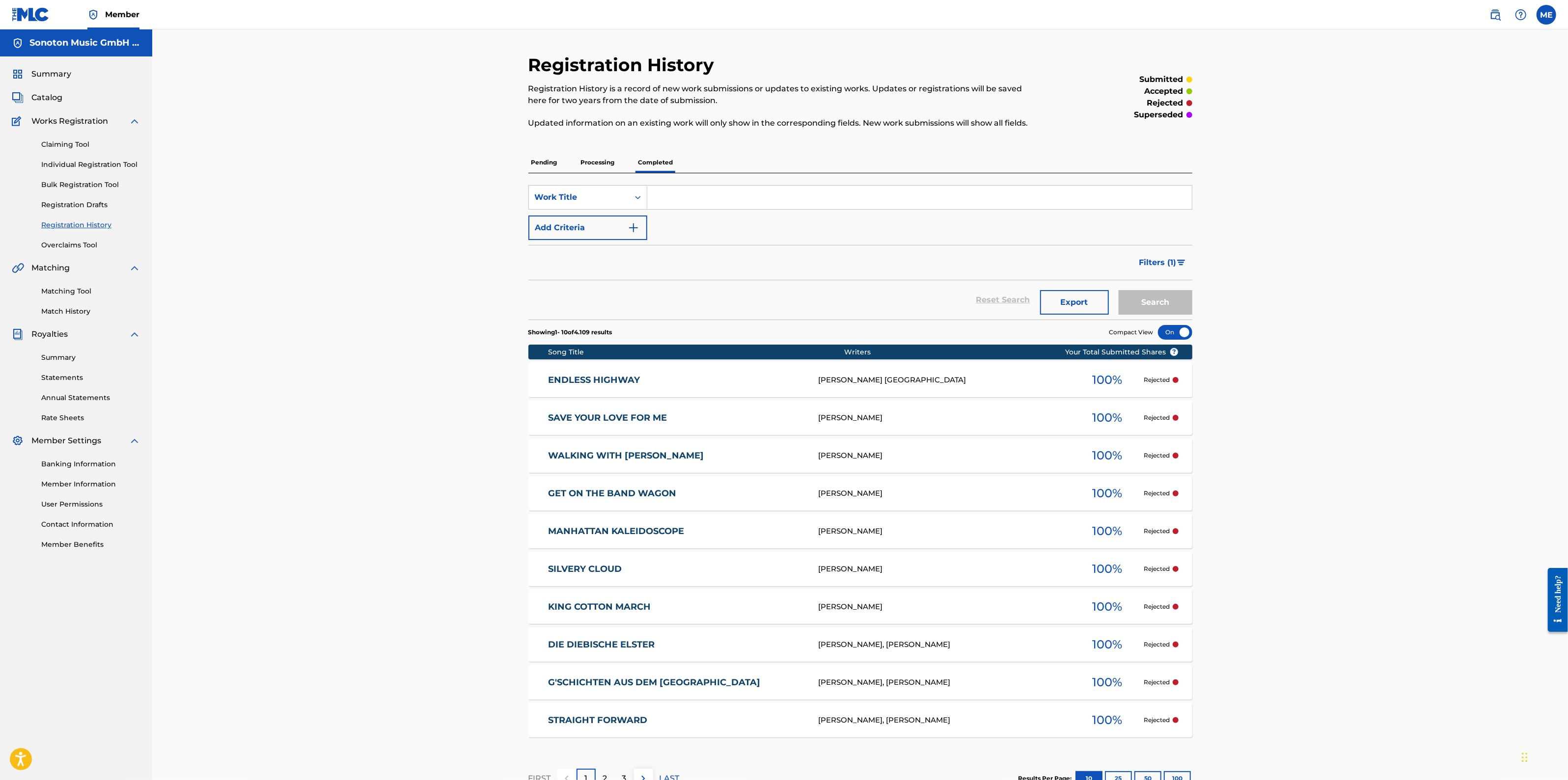
click at [736, 212] on div "SearchWithCriteriaab4dce5f-1385-4b3d-9b7e-b40e194564ce Work Title Add Criteria" at bounding box center [860, 212] width 664 height 55
click at [742, 192] on input "Search Form" at bounding box center [919, 198] width 545 height 23
type input "BUBBLEMAKER"
click at [1118, 290] on button "Search" at bounding box center [1155, 303] width 74 height 25
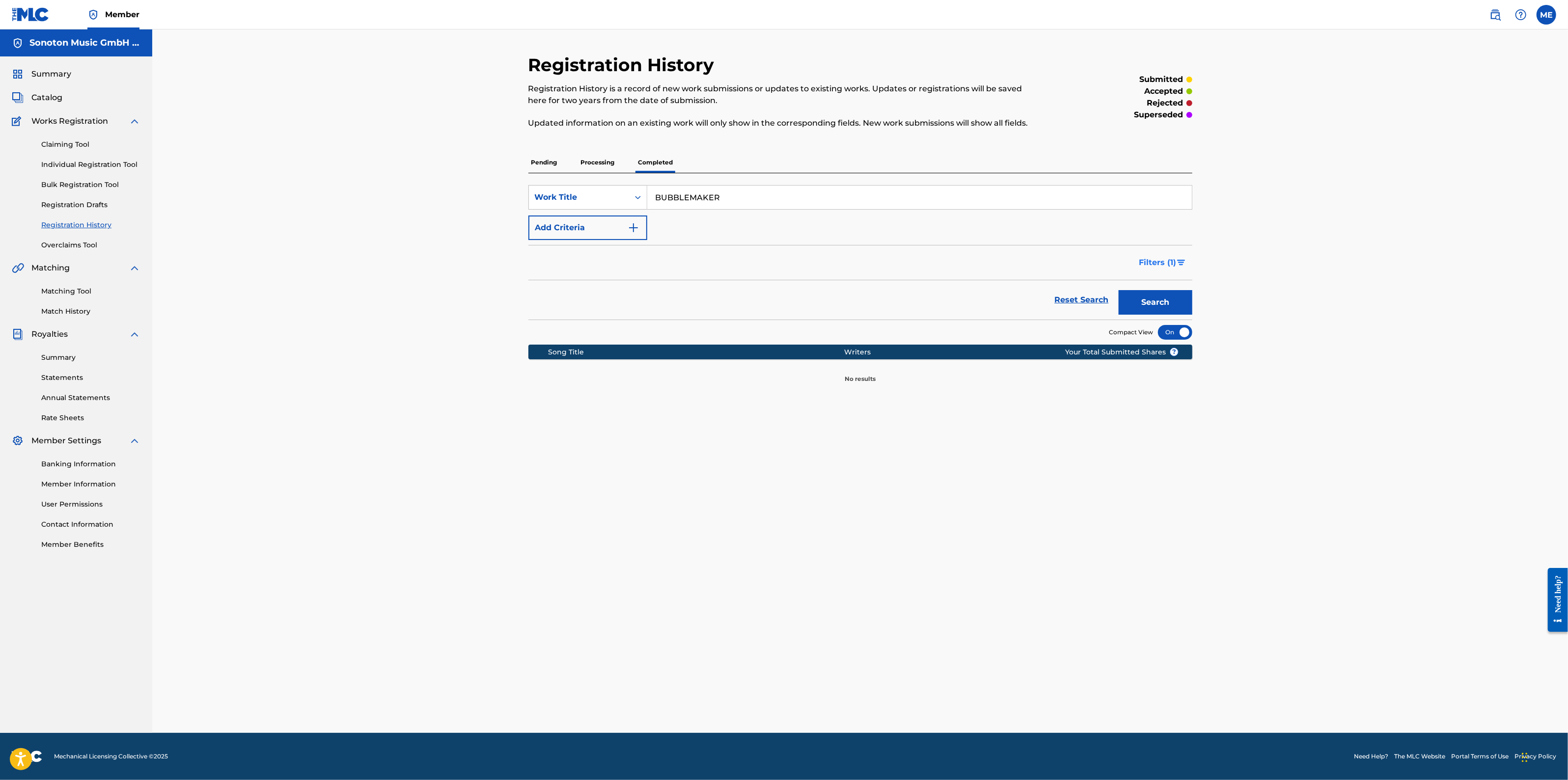
click at [1152, 270] on button "Filters ( 1 )" at bounding box center [1163, 263] width 59 height 25
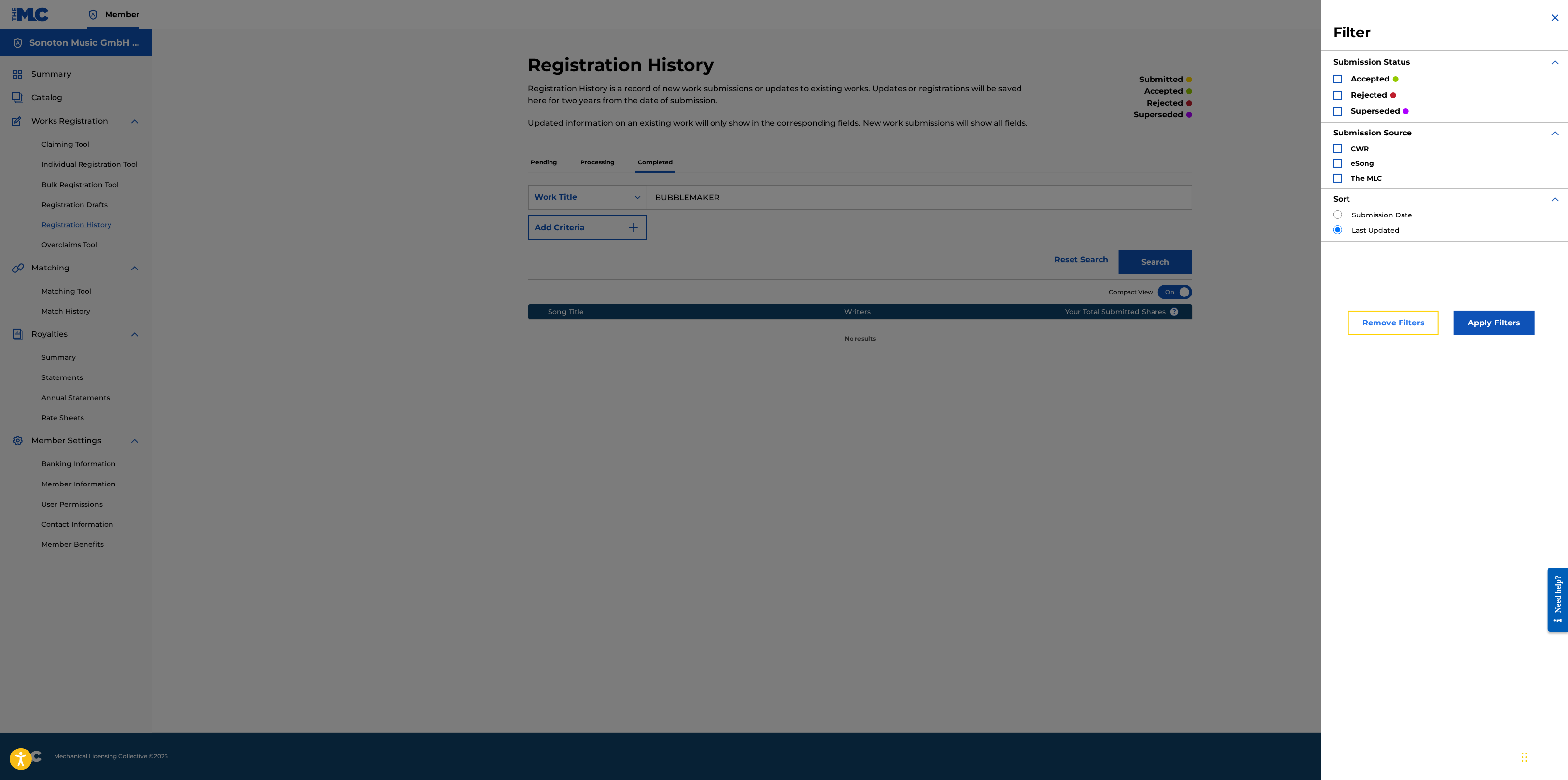
click at [1384, 325] on button "Remove Filters" at bounding box center [1393, 323] width 91 height 25
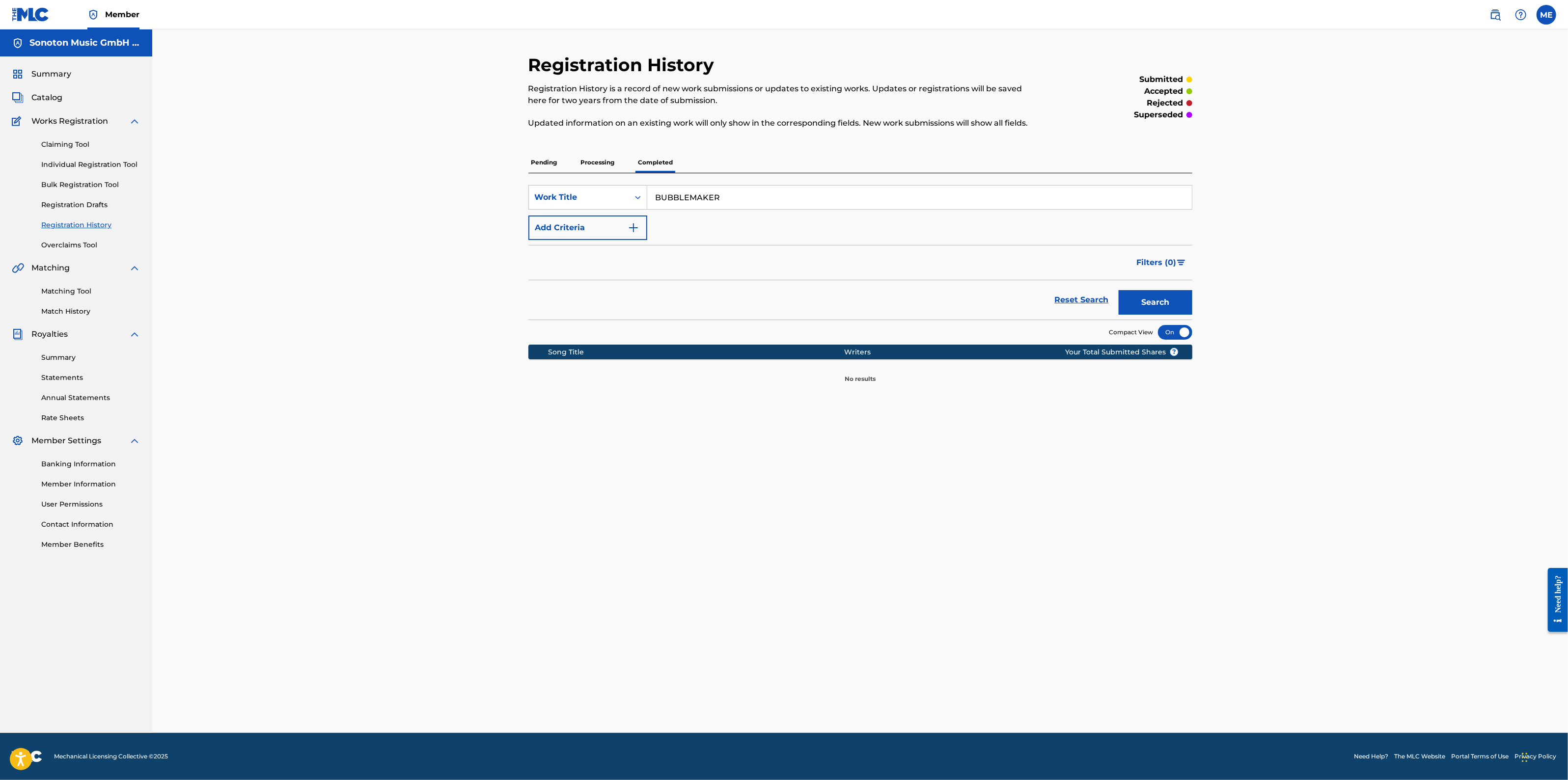
click at [598, 154] on p "Processing" at bounding box center [598, 163] width 40 height 20
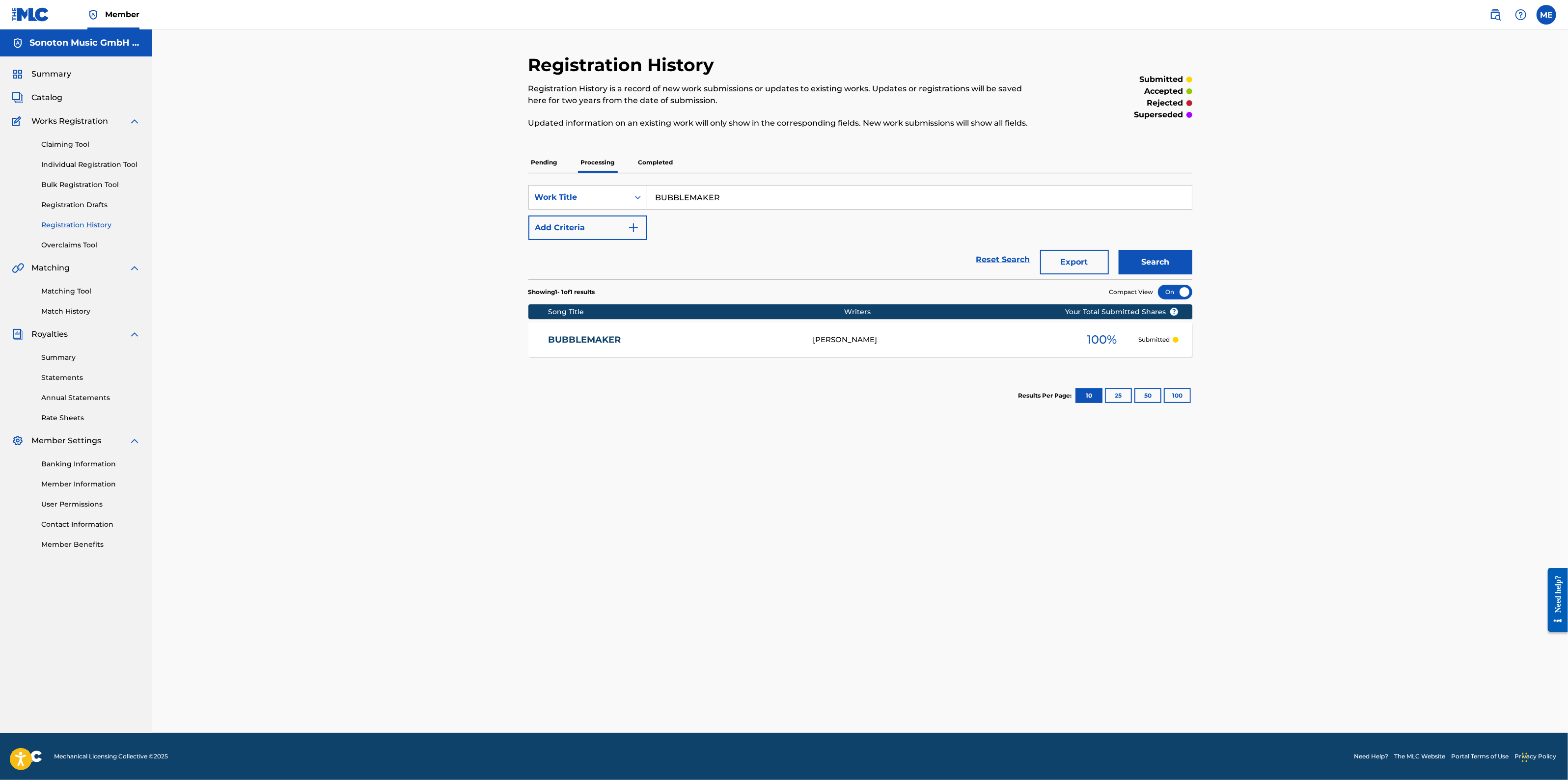
click at [588, 340] on link "BUBBLEMAKER" at bounding box center [674, 340] width 251 height 11
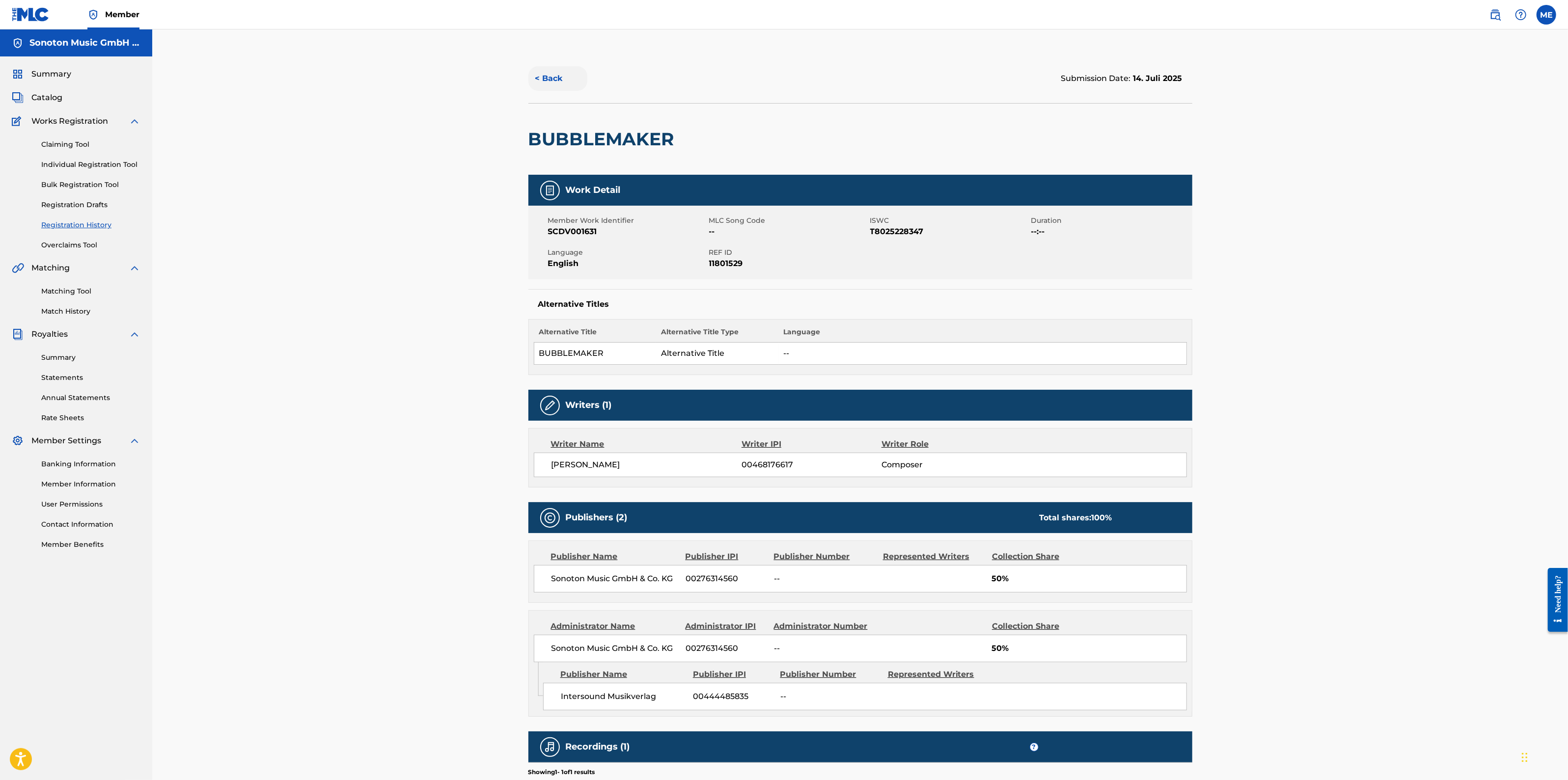
click at [546, 76] on button "< Back" at bounding box center [558, 79] width 59 height 25
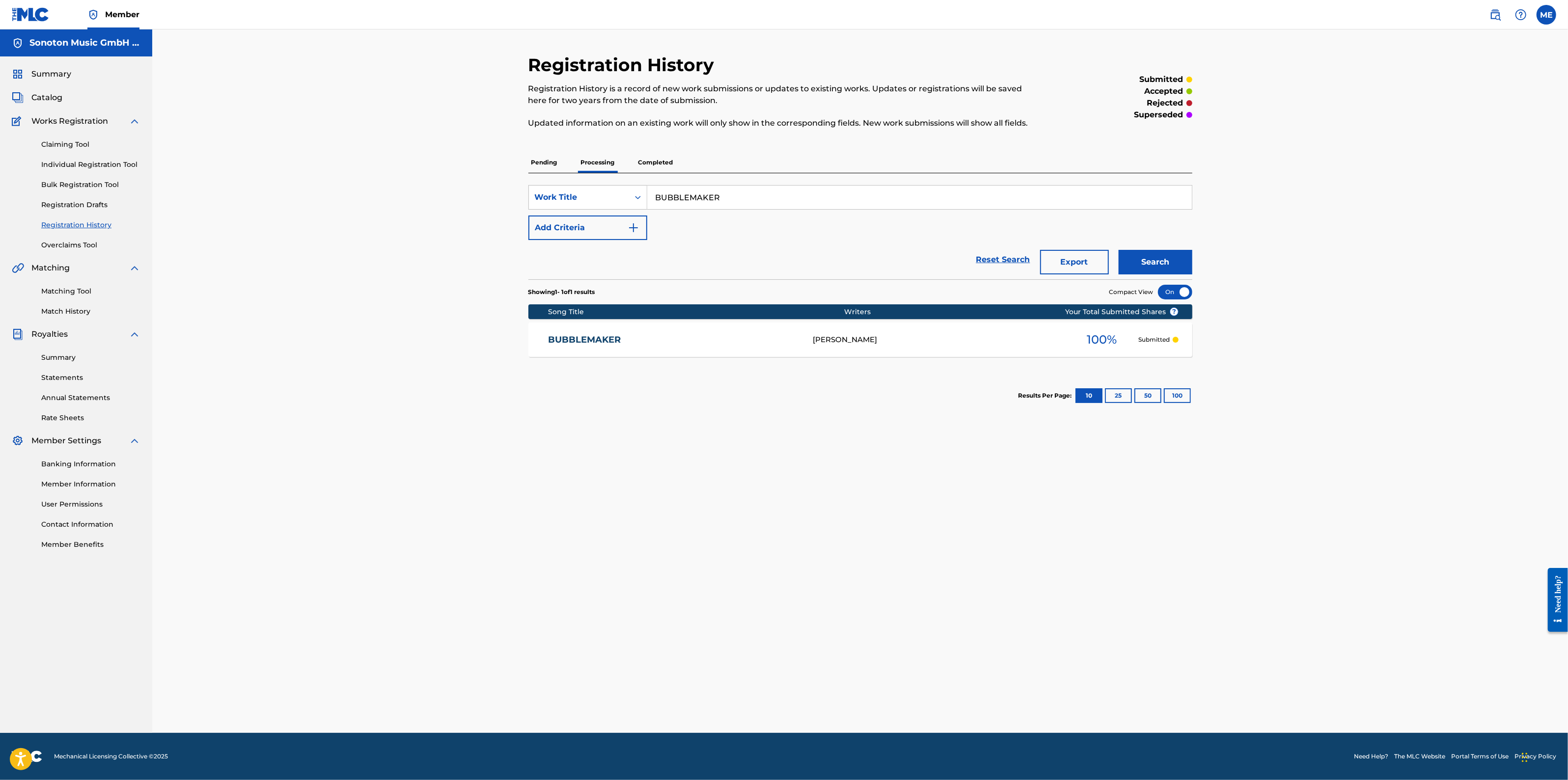
click at [881, 204] on input "BUBBLEMAKER" at bounding box center [919, 198] width 545 height 23
click at [670, 162] on p "Completed" at bounding box center [656, 163] width 41 height 20
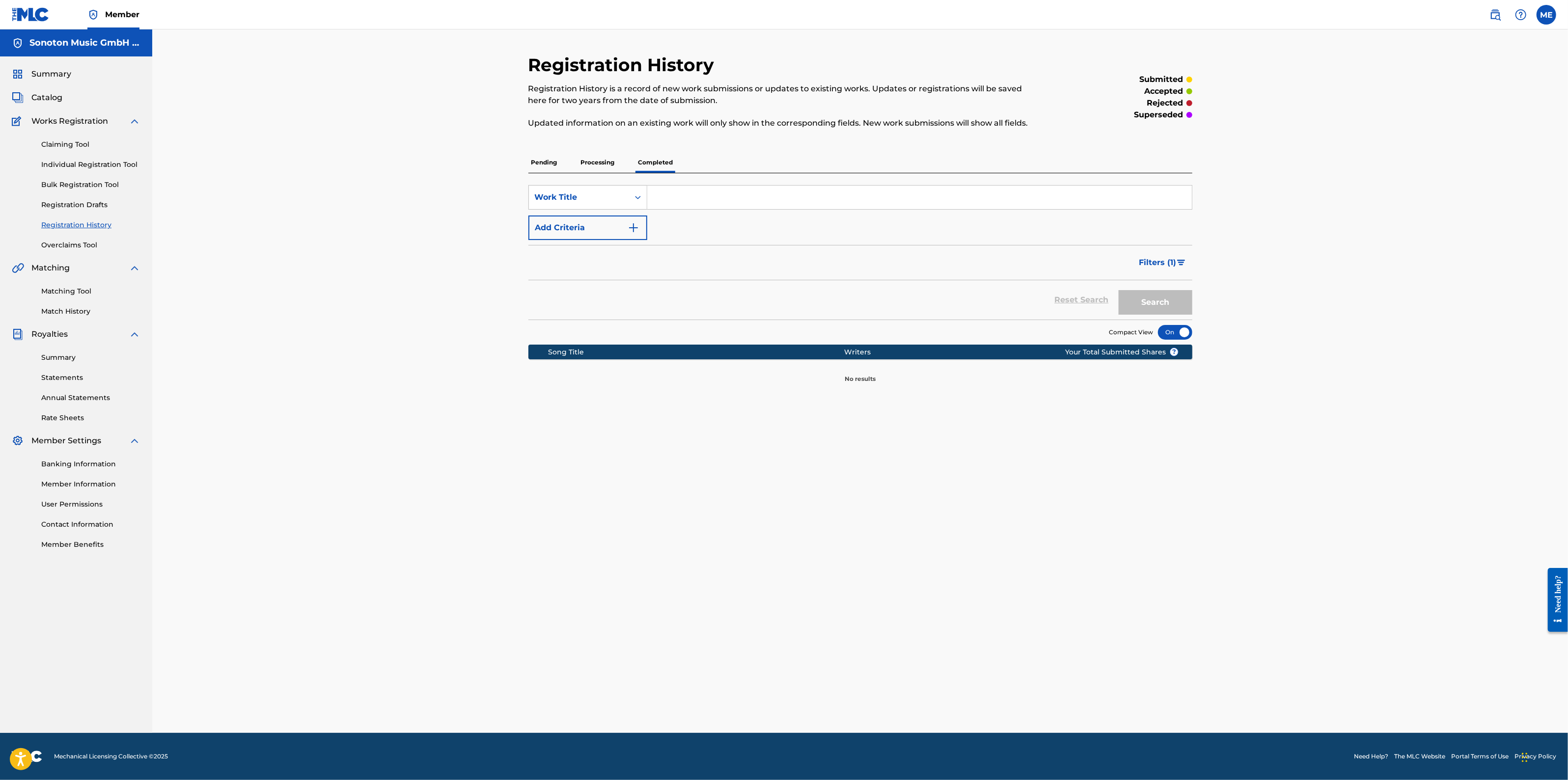
click at [612, 160] on p "Processing" at bounding box center [598, 163] width 40 height 20
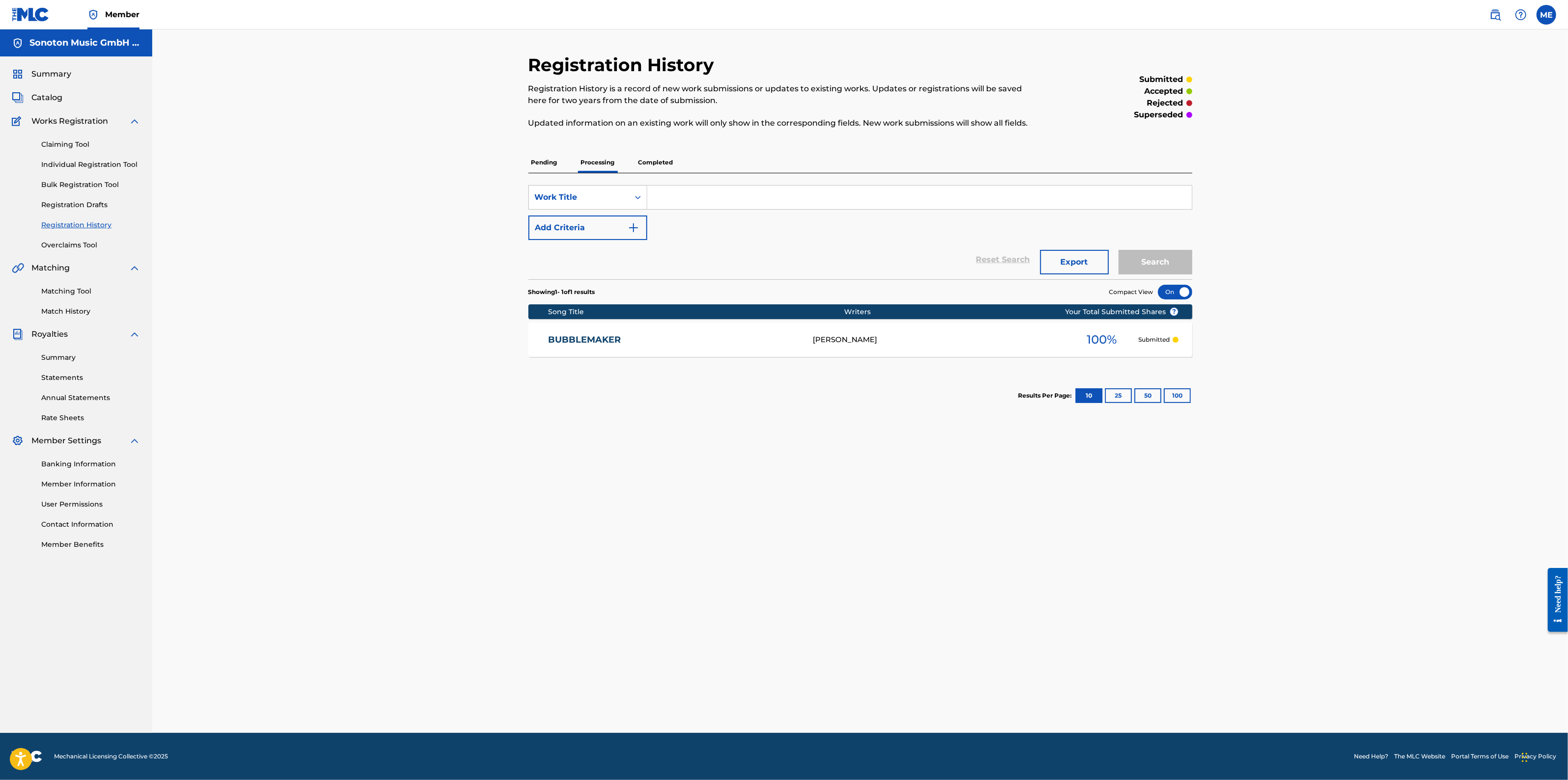
click at [652, 160] on p "Completed" at bounding box center [656, 163] width 41 height 20
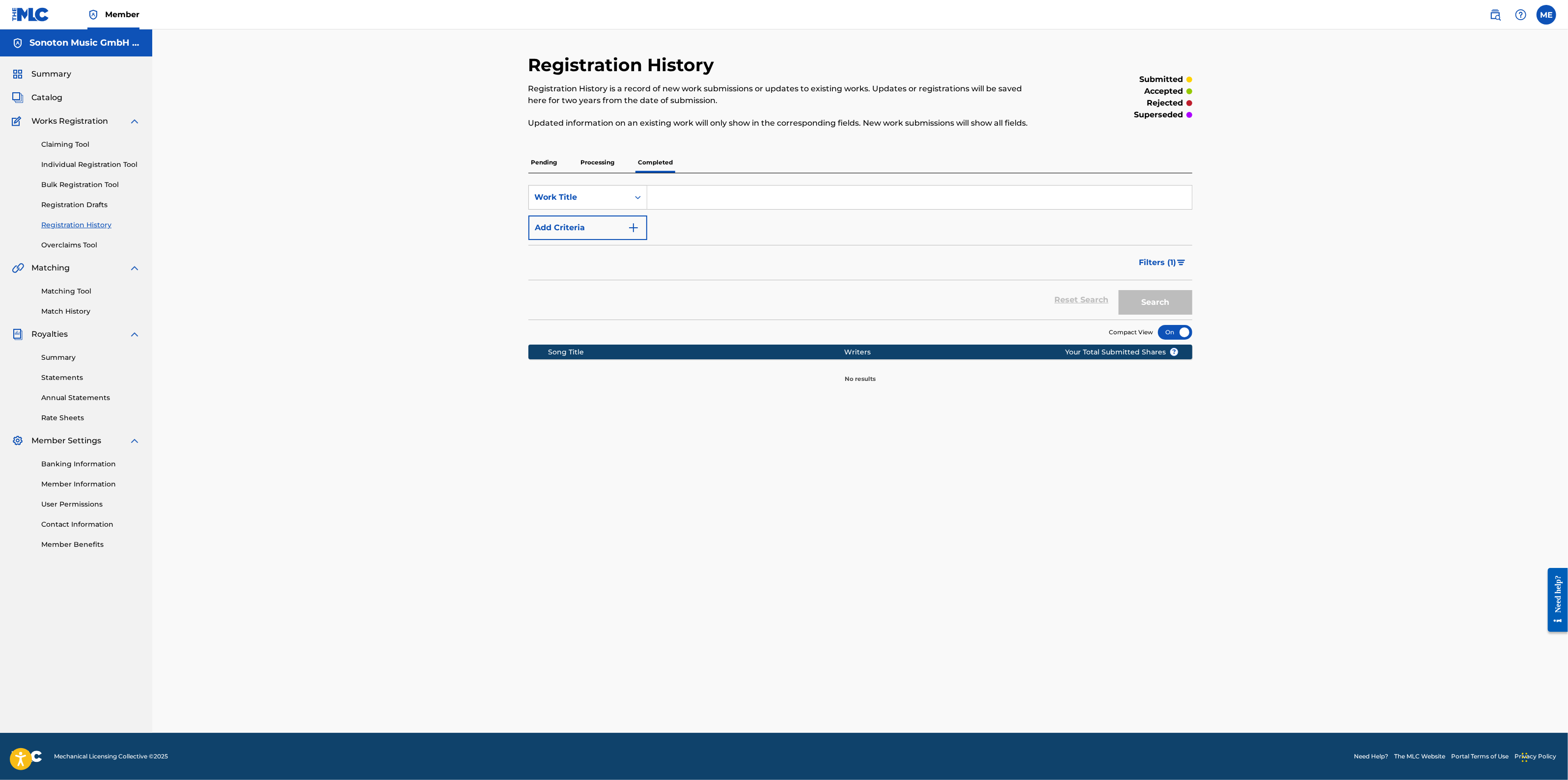
click at [698, 211] on div "SearchWithCriteriaab4dce5f-1385-4b3d-9b7e-b40e194564ce Work Title Add Criteria" at bounding box center [860, 212] width 664 height 55
click at [707, 193] on input "Search Form" at bounding box center [919, 198] width 545 height 23
type input "T"
type input "P"
type input "TALLER BALLER"
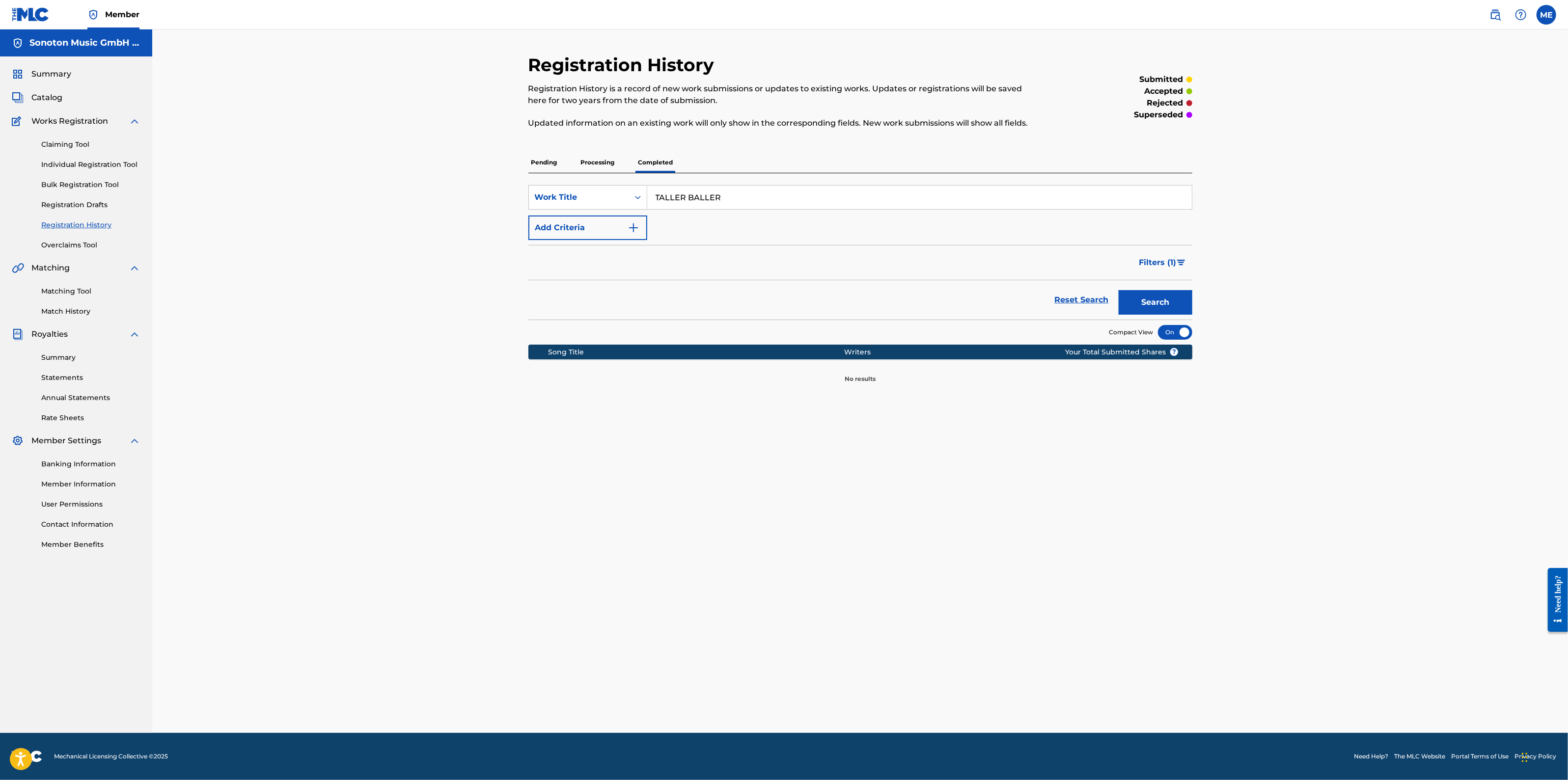
click at [1118, 290] on button "Search" at bounding box center [1155, 303] width 74 height 25
click at [606, 160] on p "Processing" at bounding box center [598, 163] width 40 height 20
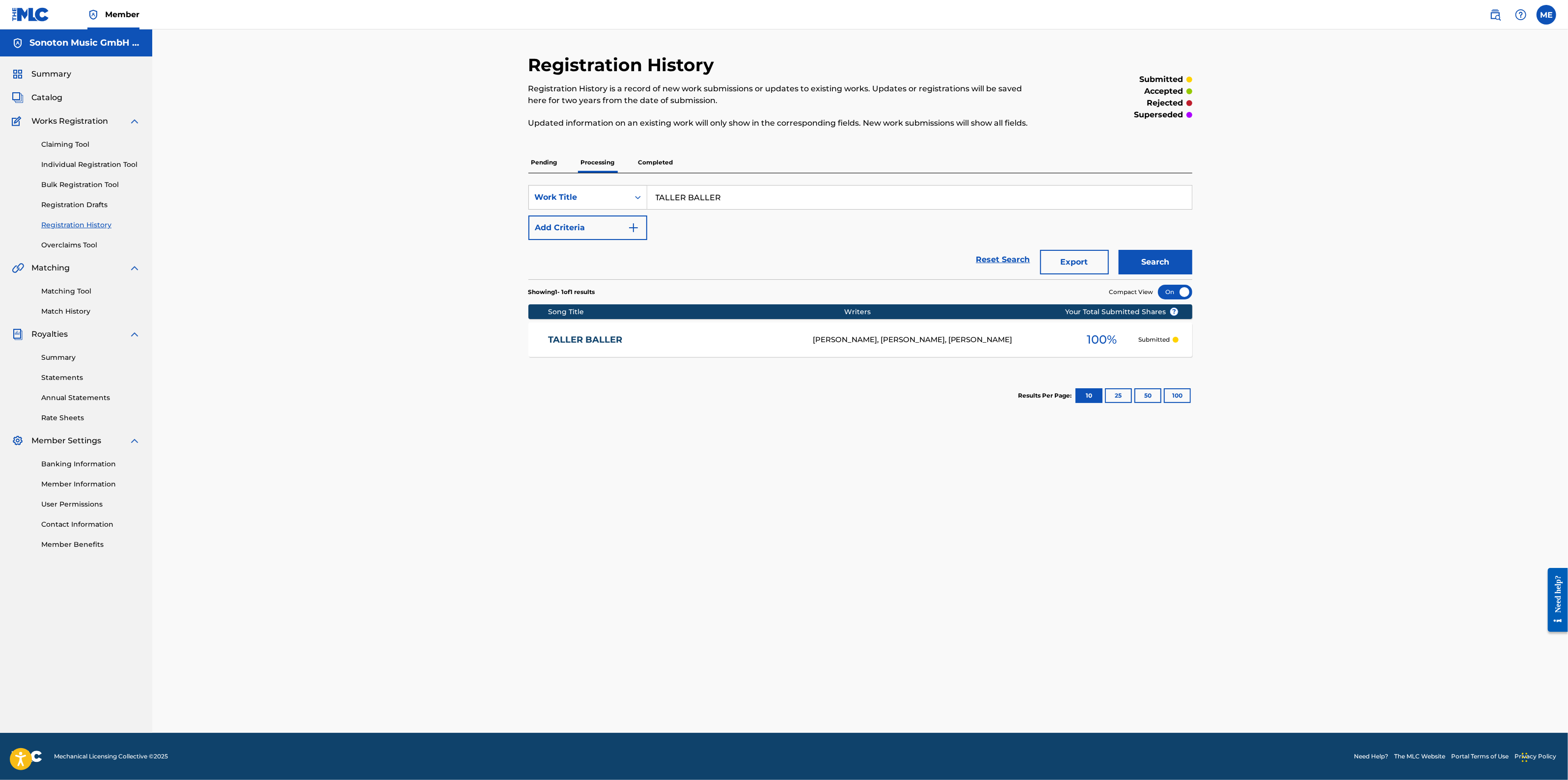
click at [592, 343] on link "TALLER BALLER" at bounding box center [674, 340] width 251 height 11
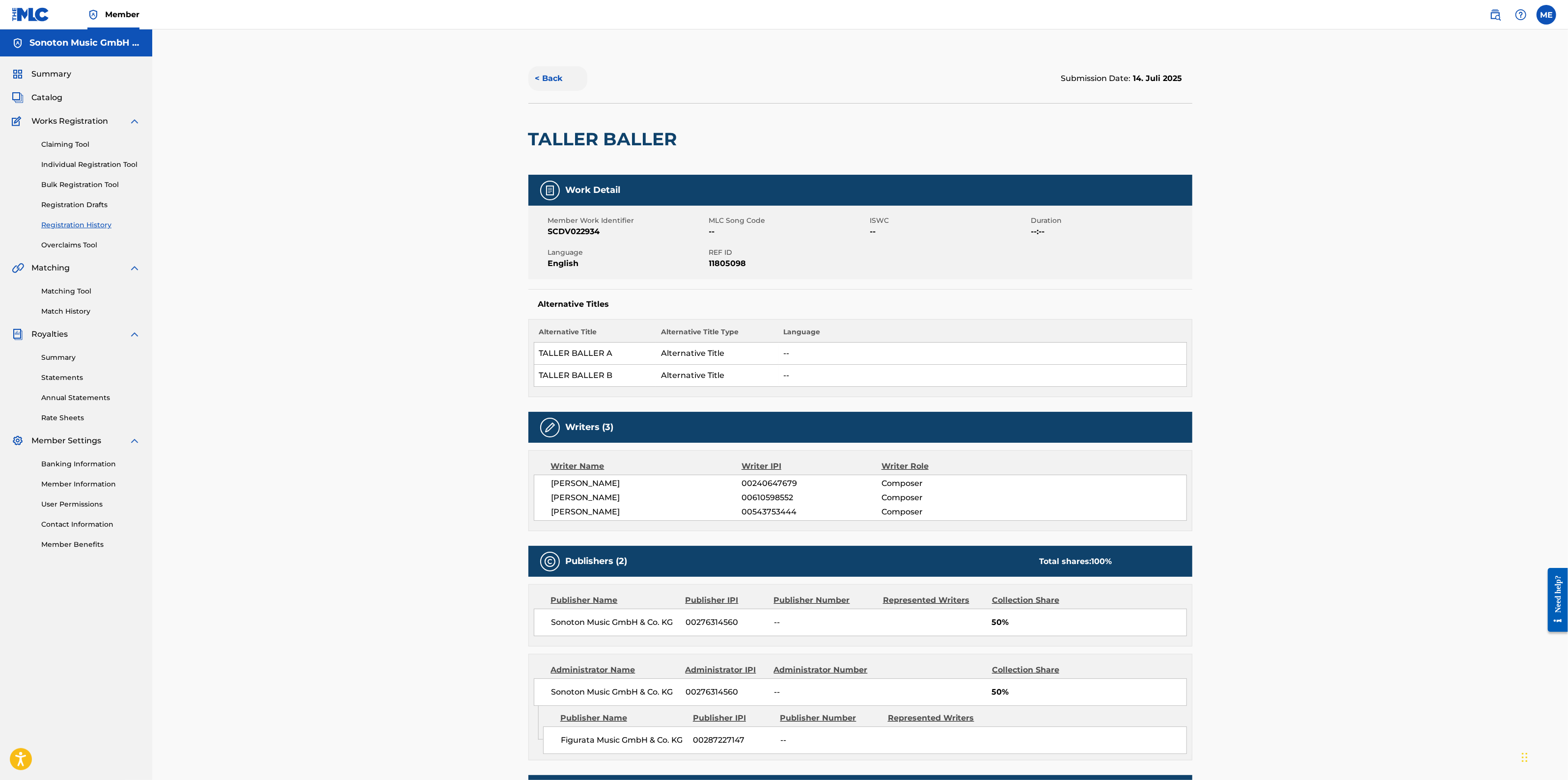
click at [557, 75] on button "< Back" at bounding box center [558, 79] width 59 height 25
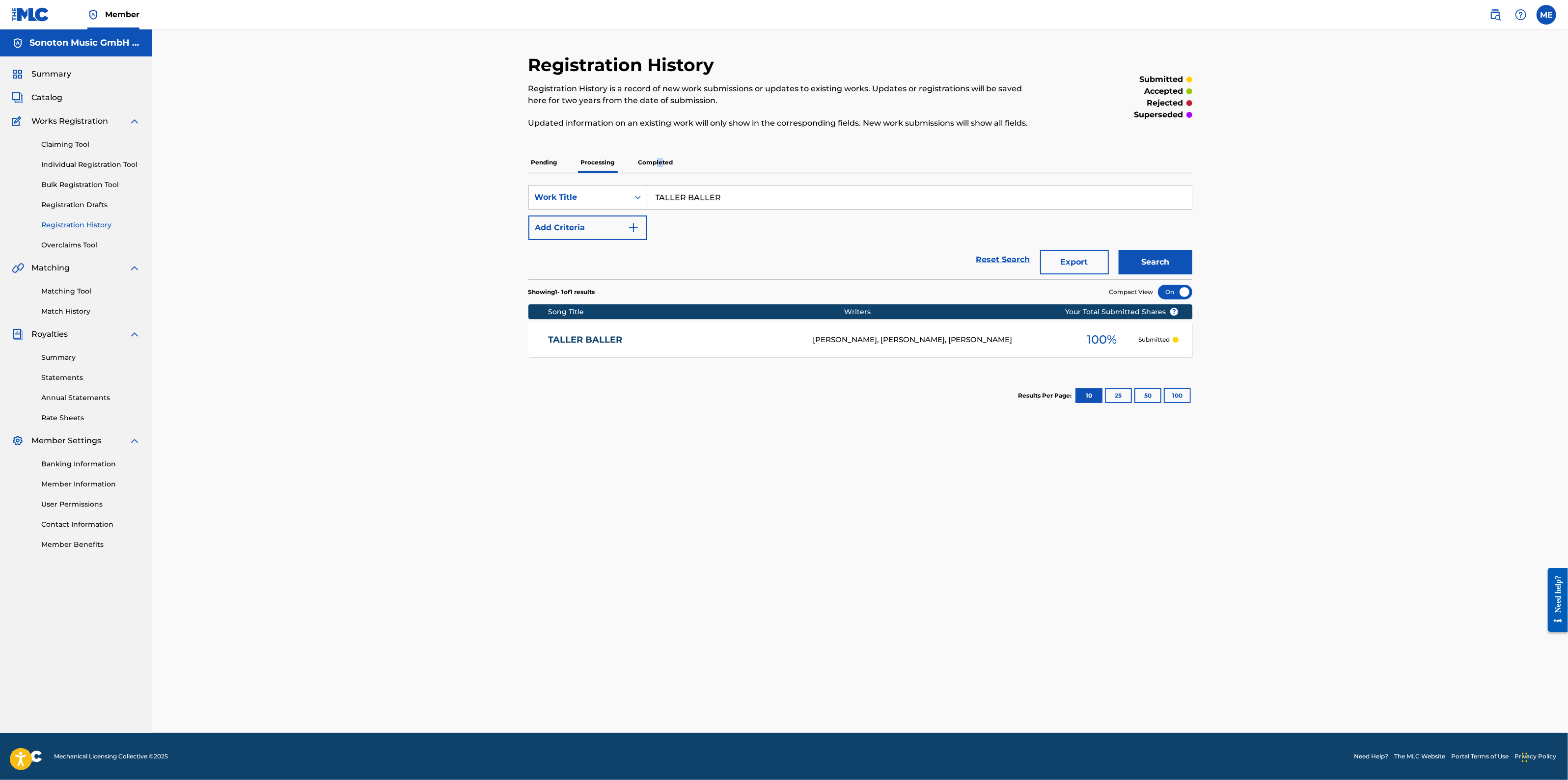
click at [657, 158] on p "Completed" at bounding box center [656, 163] width 41 height 20
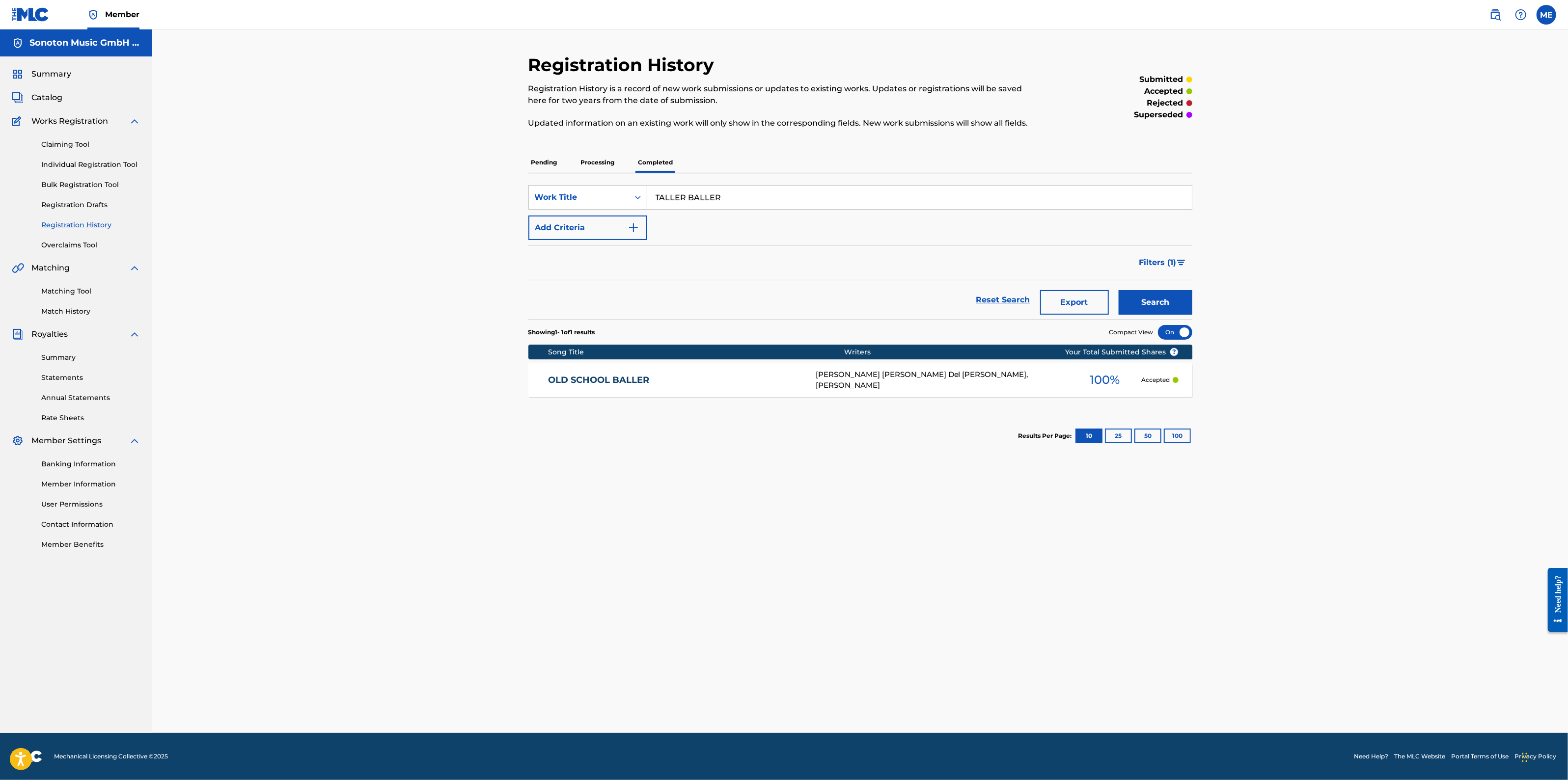
click at [639, 540] on div "Registration History Registration History is a record of new work submissions o…" at bounding box center [860, 394] width 687 height 679
drag, startPoint x: 771, startPoint y: 188, endPoint x: 595, endPoint y: 190, distance: 176.0
click at [595, 190] on div "SearchWithCriteriaab4dce5f-1385-4b3d-9b7e-b40e194564ce Work Title TALLER BALLER" at bounding box center [860, 198] width 664 height 25
type input "PRAIRIE WALTZ"
click at [1118, 290] on button "Search" at bounding box center [1155, 303] width 74 height 25
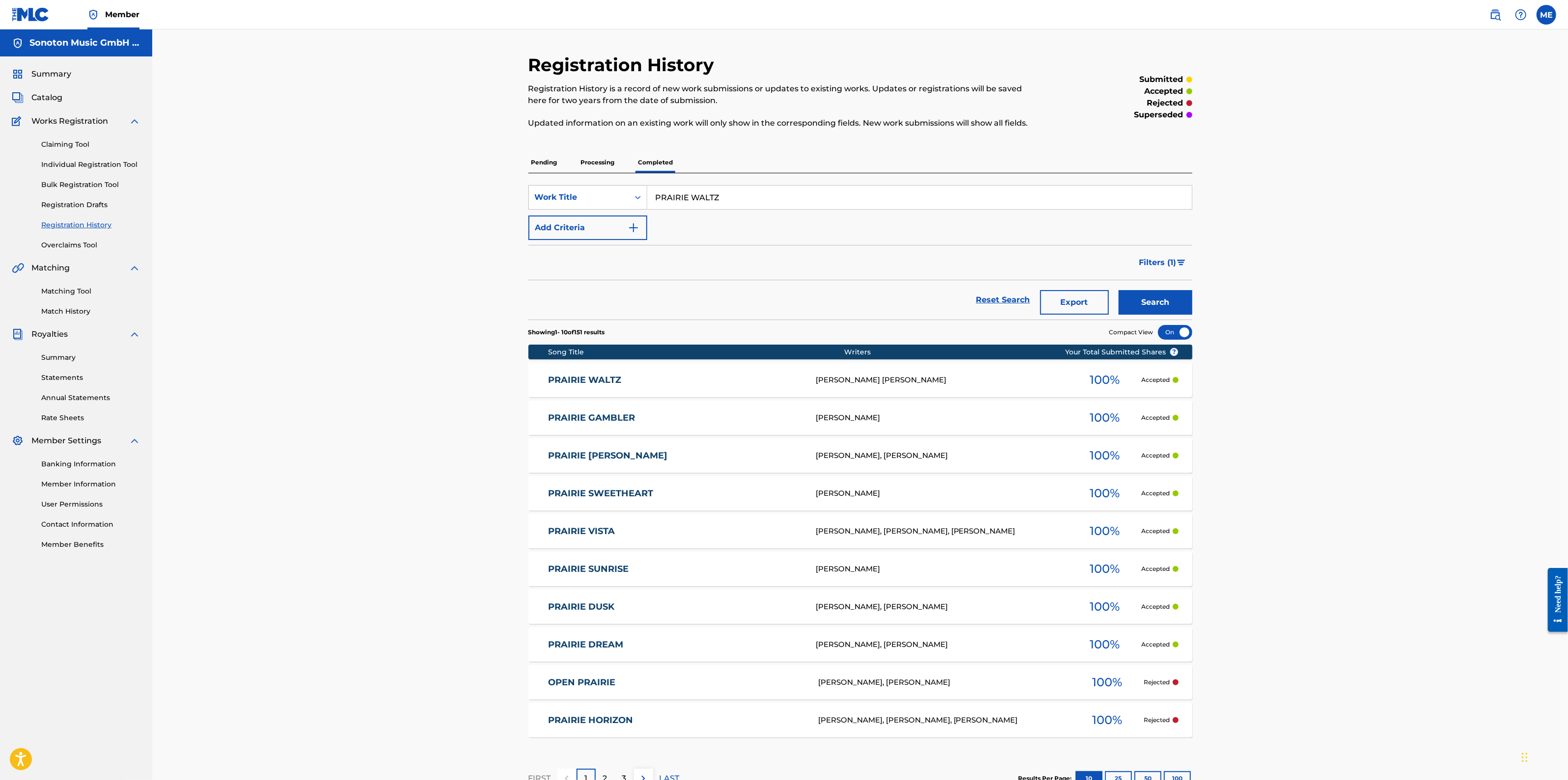
click at [587, 378] on link "PRAIRIE WALTZ" at bounding box center [675, 380] width 254 height 11
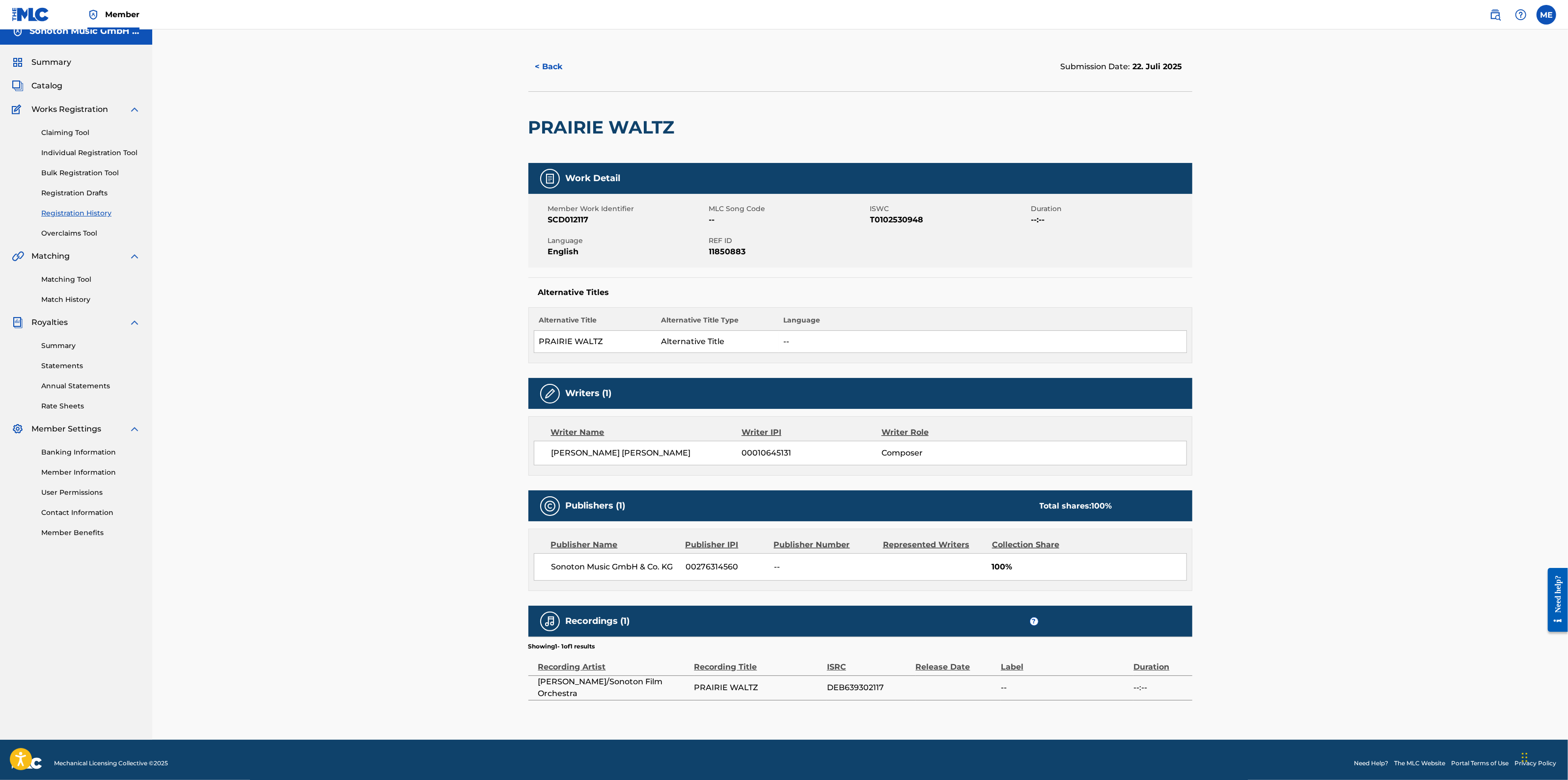
scroll to position [17, 0]
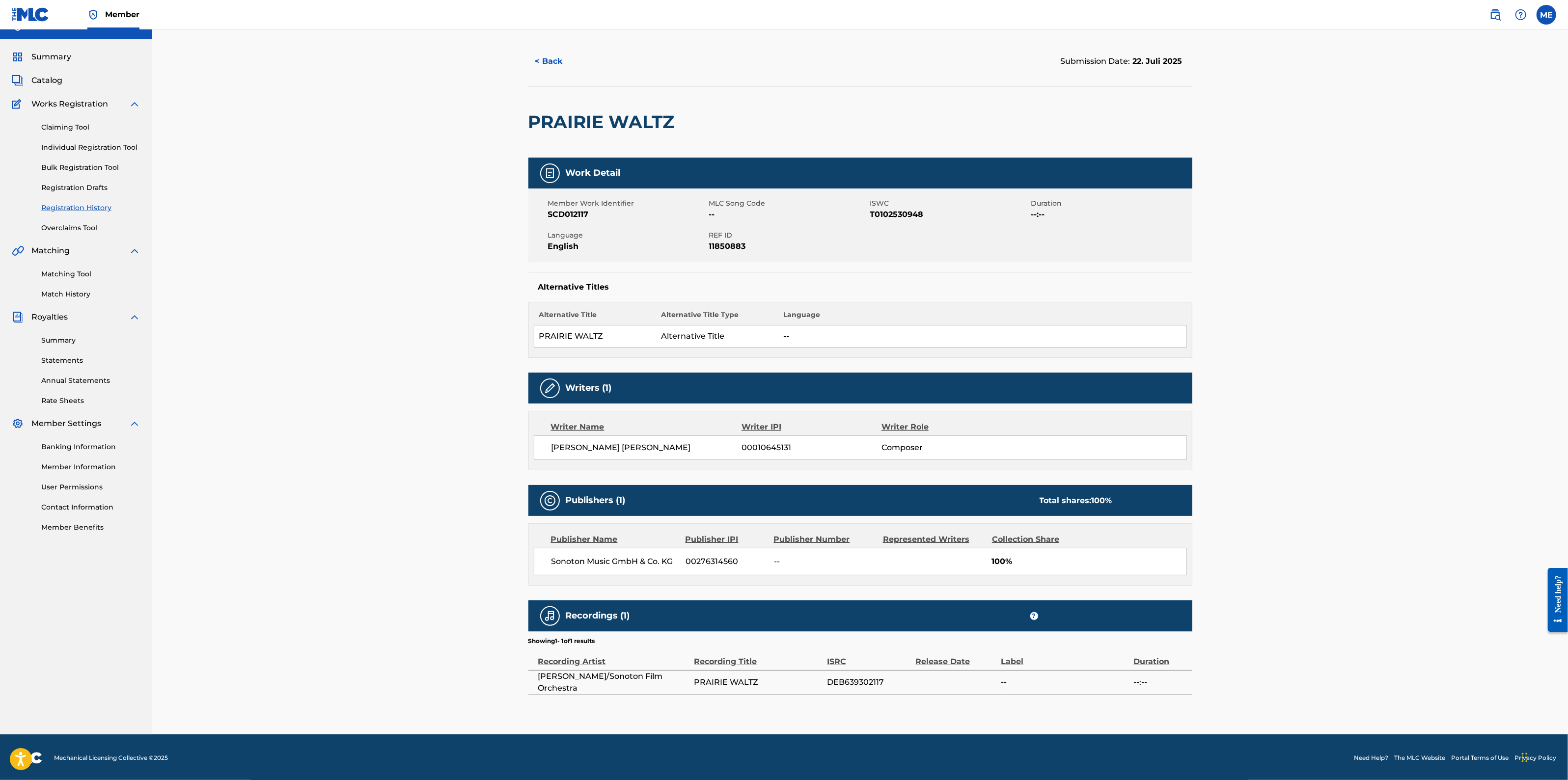
click at [562, 127] on h2 "PRAIRIE WALTZ" at bounding box center [604, 122] width 151 height 22
click at [727, 130] on div at bounding box center [755, 122] width 152 height 71
copy div "PRAIRIE WALTZ"
click at [849, 686] on span "DEB639302117" at bounding box center [868, 682] width 84 height 12
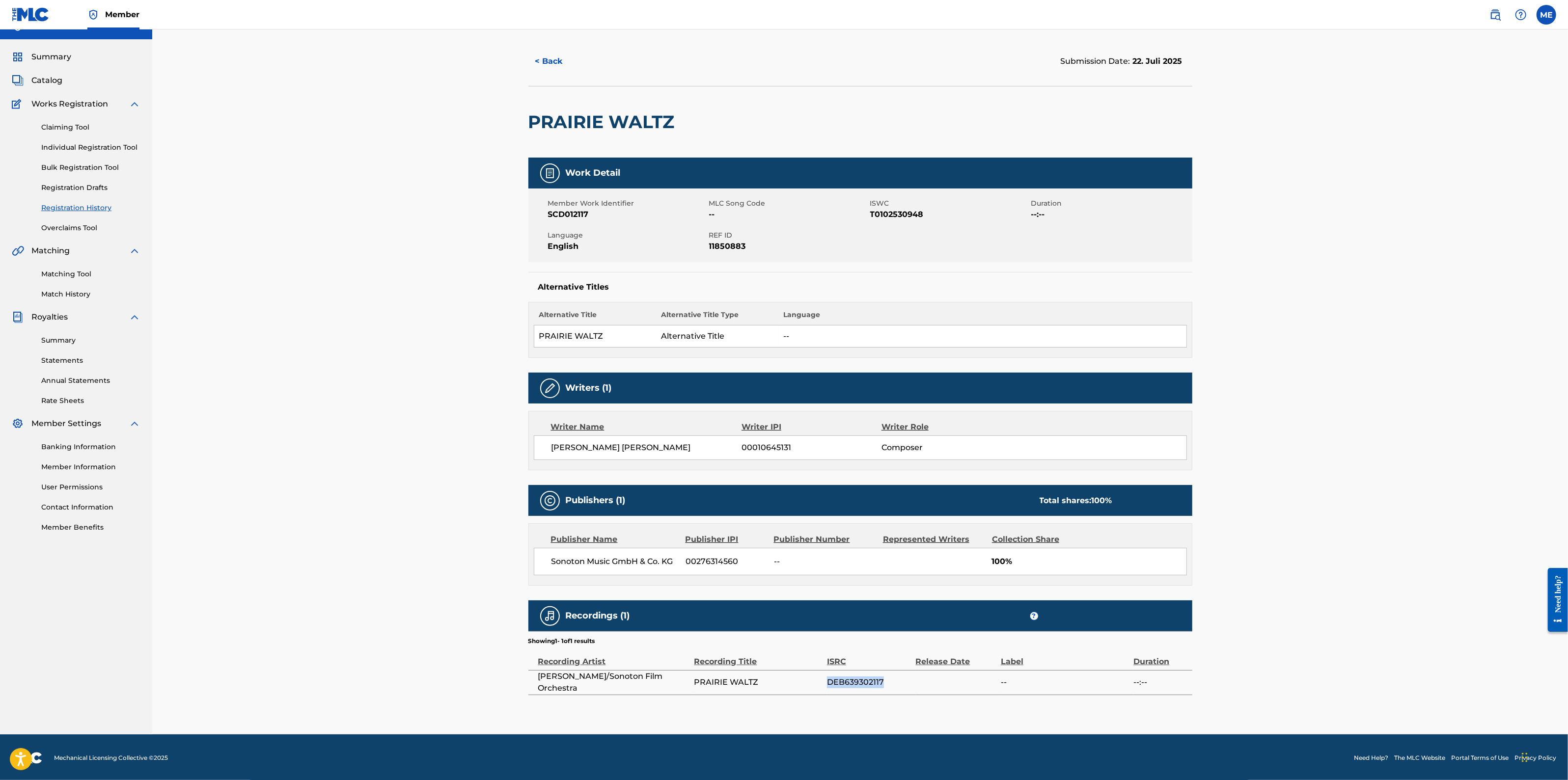
click at [849, 686] on span "DEB639302117" at bounding box center [868, 682] width 84 height 12
copy span "DEB639302117"
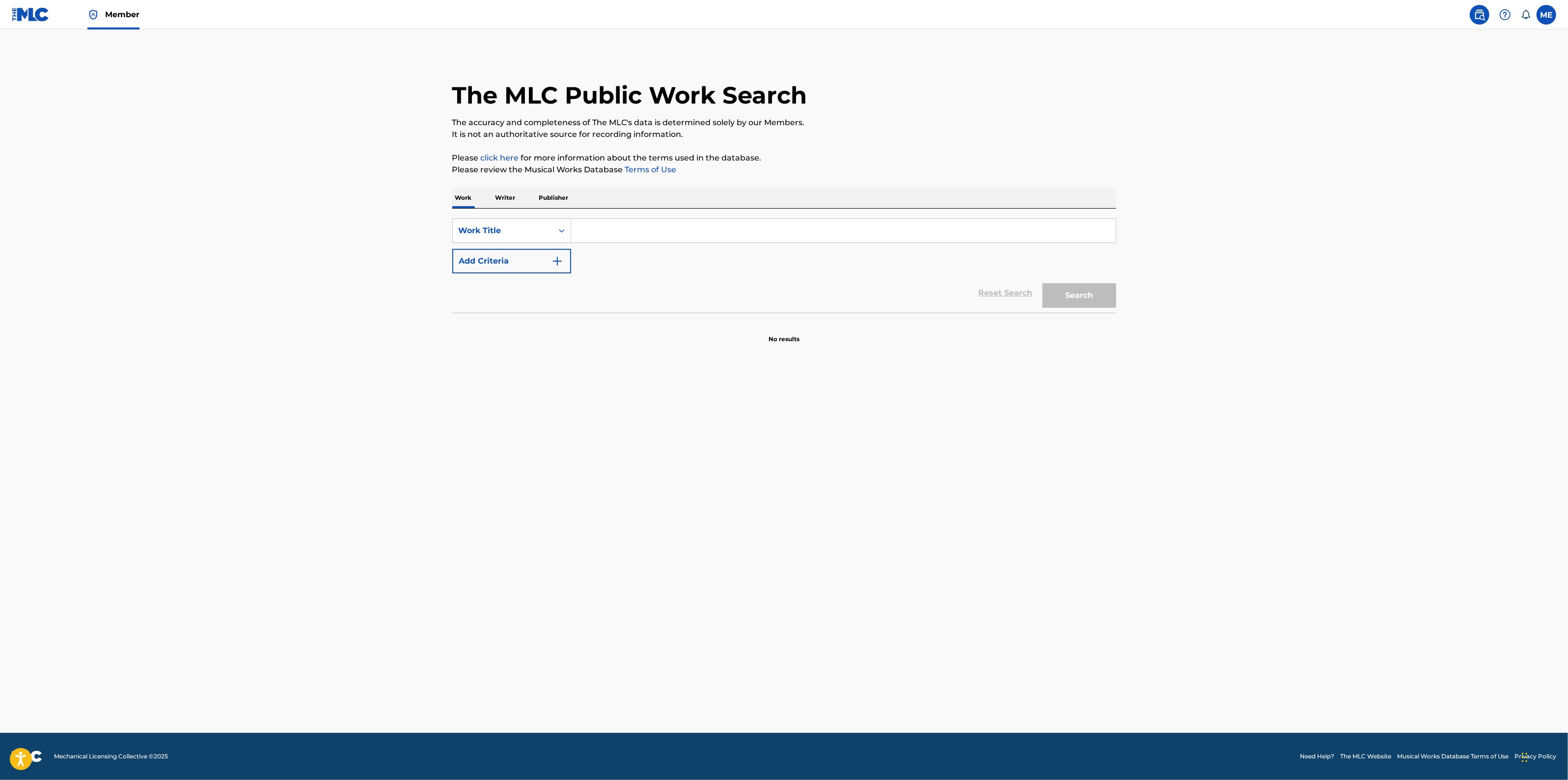
click at [648, 227] on input "Search Form" at bounding box center [843, 230] width 545 height 23
paste input "G'SCHICHTEN AUS DEM [GEOGRAPHIC_DATA]"
type input "G'SCHICHTEN AUS DEM [GEOGRAPHIC_DATA]"
click at [1042, 284] on button "Search" at bounding box center [1079, 296] width 74 height 25
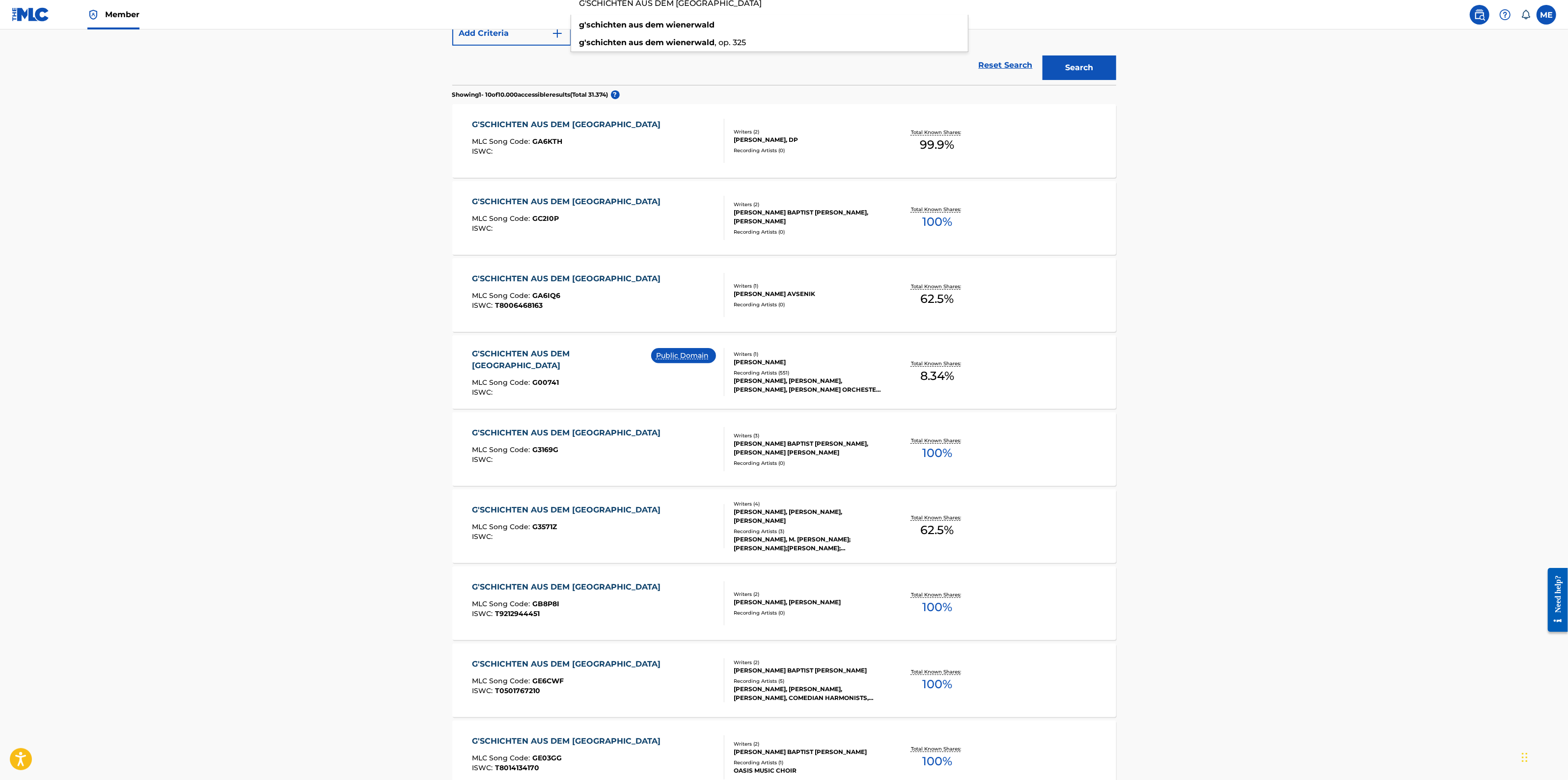
scroll to position [245, 0]
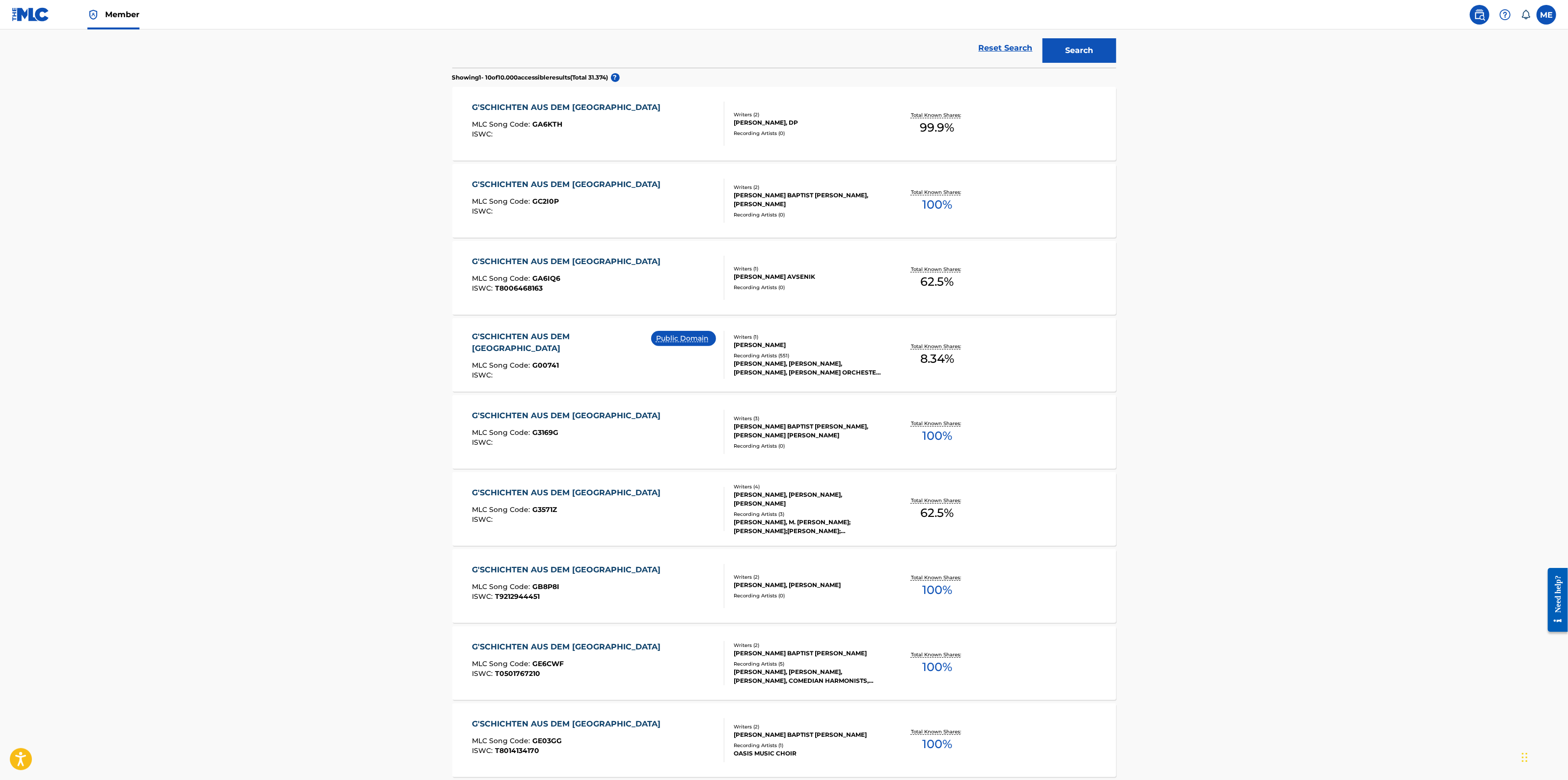
click at [561, 568] on div "G'SCHICHTEN AUS DEM [GEOGRAPHIC_DATA]" at bounding box center [568, 570] width 193 height 12
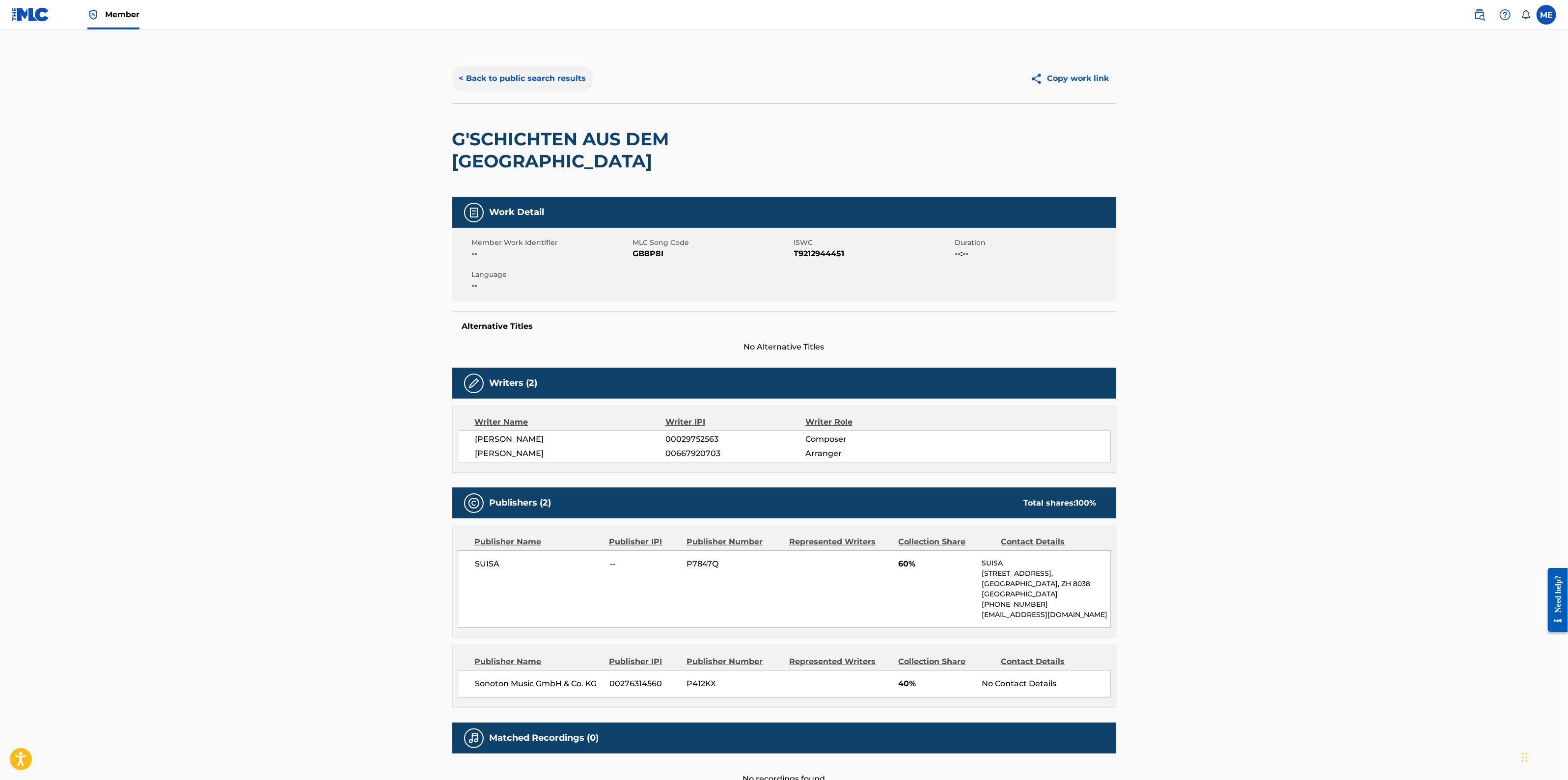
click at [561, 71] on button "< Back to public search results" at bounding box center [522, 79] width 141 height 25
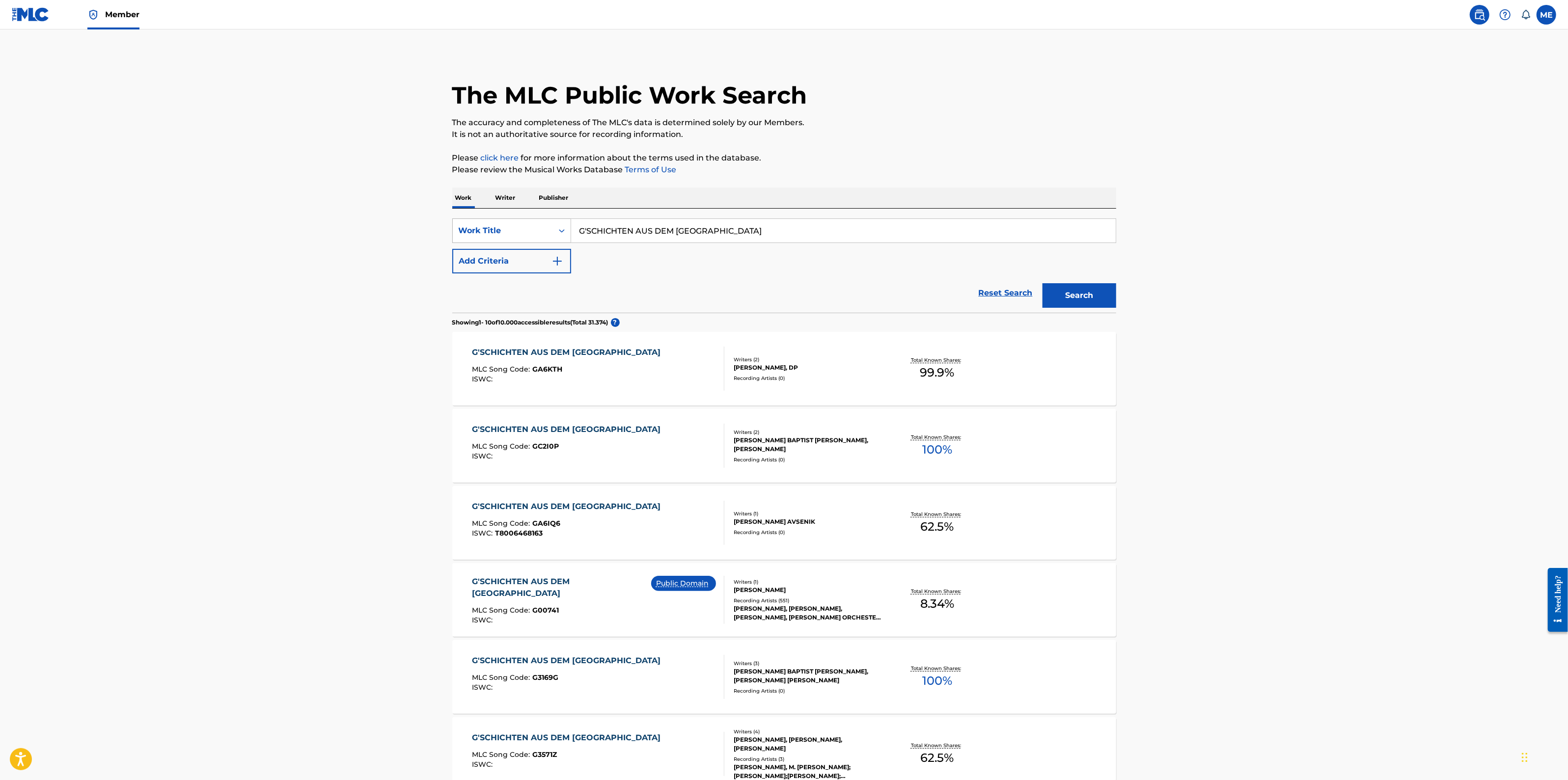
drag, startPoint x: 687, startPoint y: 231, endPoint x: 492, endPoint y: 231, distance: 195.0
click at [492, 231] on div "SearchWithCriteriac5d3b8f8-56d4-4a63-b237-06430e655079 Work Title G'SCHICHTEN A…" at bounding box center [784, 231] width 664 height 25
paste input "PRAIRIE WALTZ"
type input "PRAIRIE WALTZ"
click at [1042, 284] on button "Search" at bounding box center [1079, 296] width 74 height 25
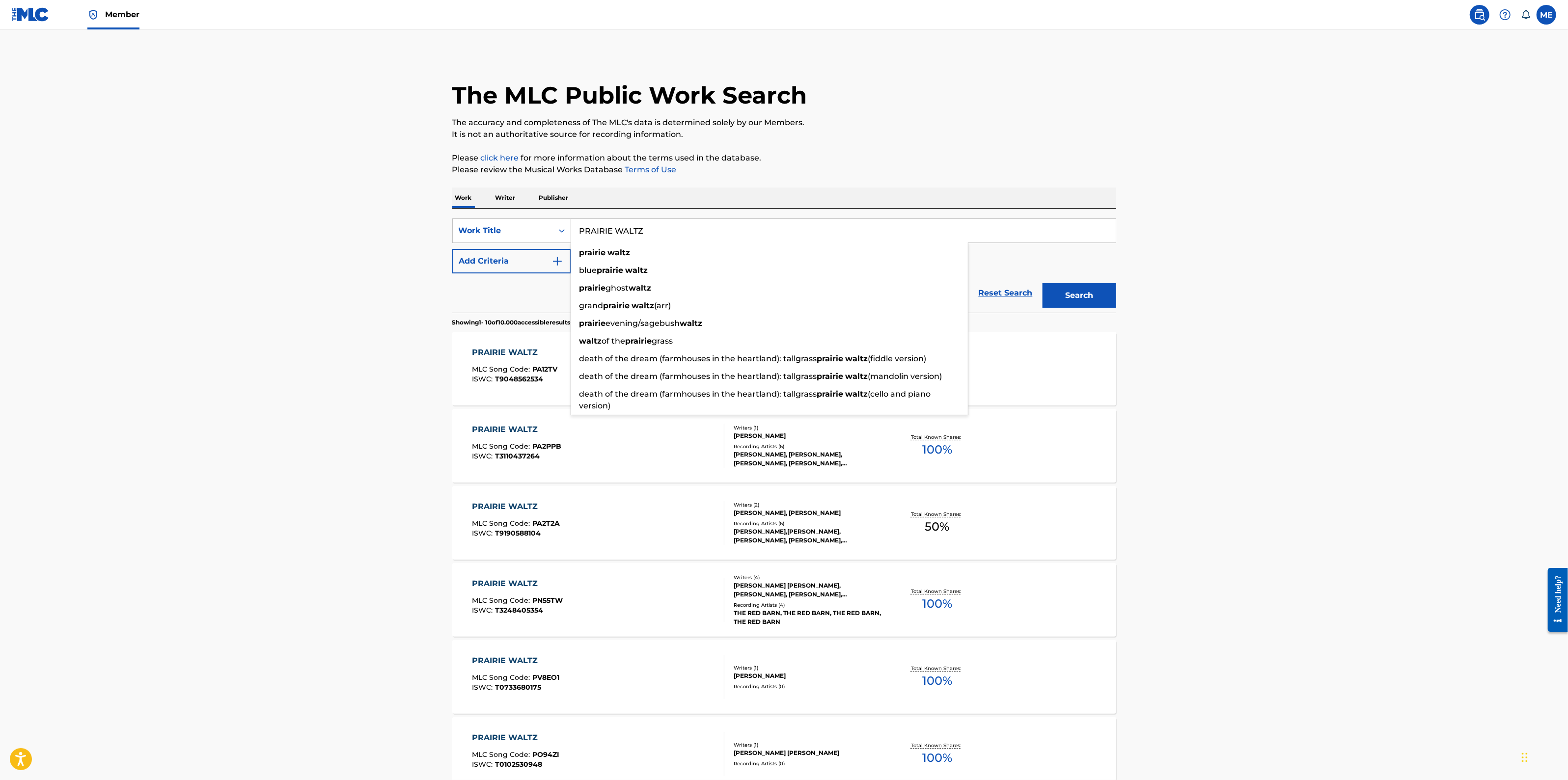
click at [1387, 284] on main "The MLC Public Work Search The accuracy and completeness of The MLC's data is d…" at bounding box center [784, 592] width 1568 height 1126
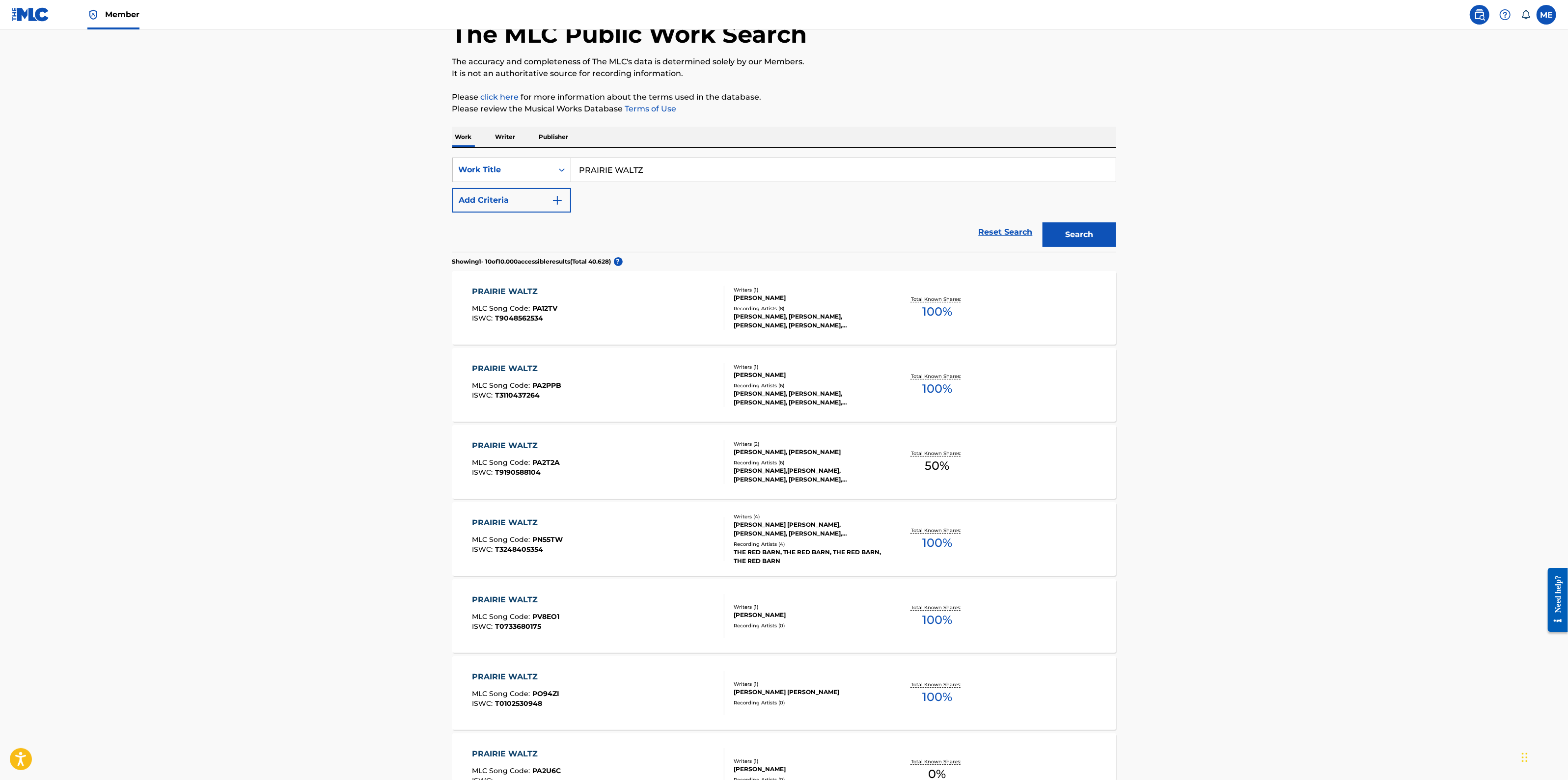
scroll to position [184, 0]
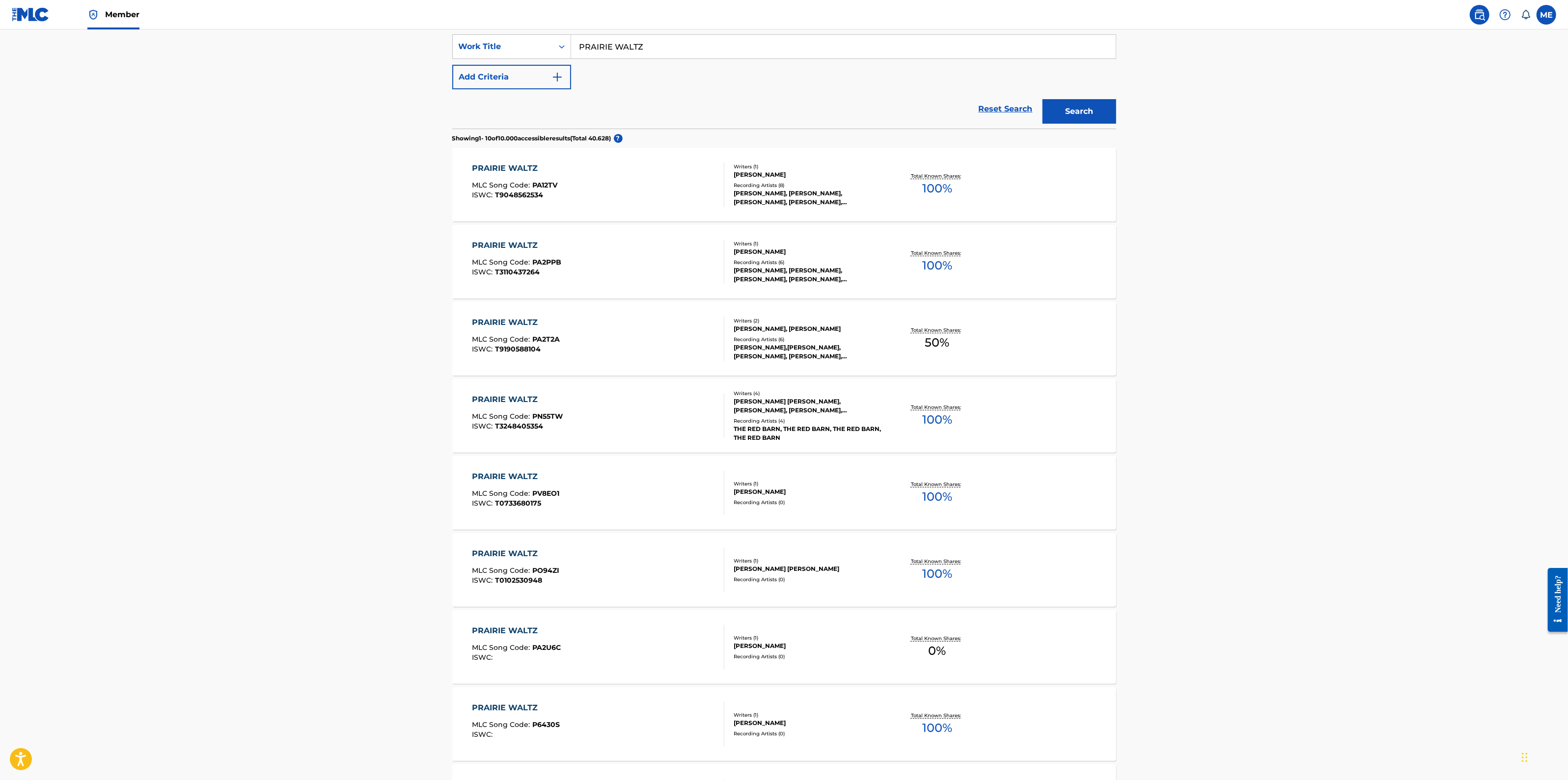
click at [518, 551] on div "PRAIRIE WALTZ" at bounding box center [515, 554] width 87 height 12
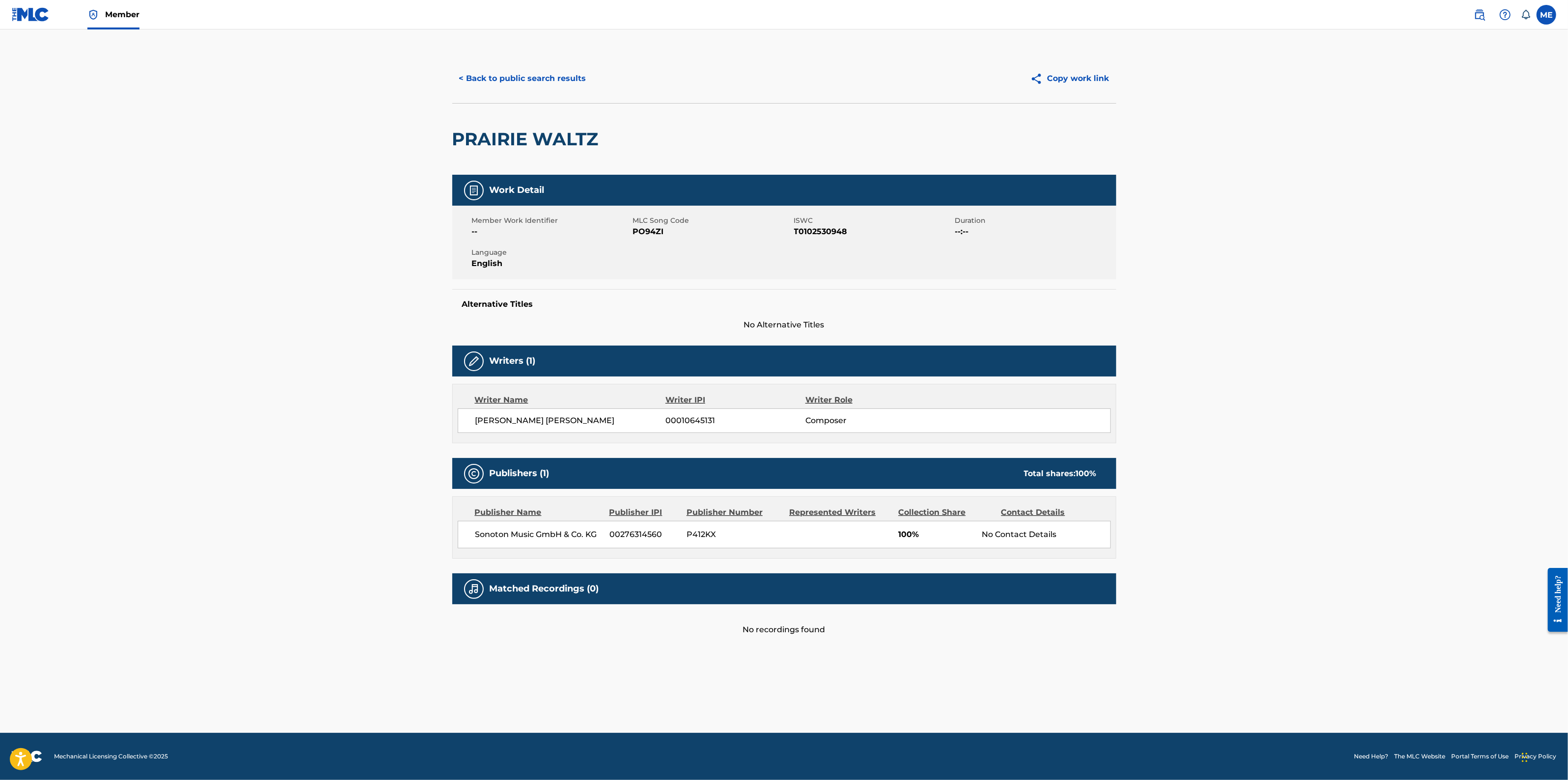
click at [520, 597] on div "Matched Recordings (0)" at bounding box center [784, 589] width 664 height 31
